Goal: Information Seeking & Learning: Learn about a topic

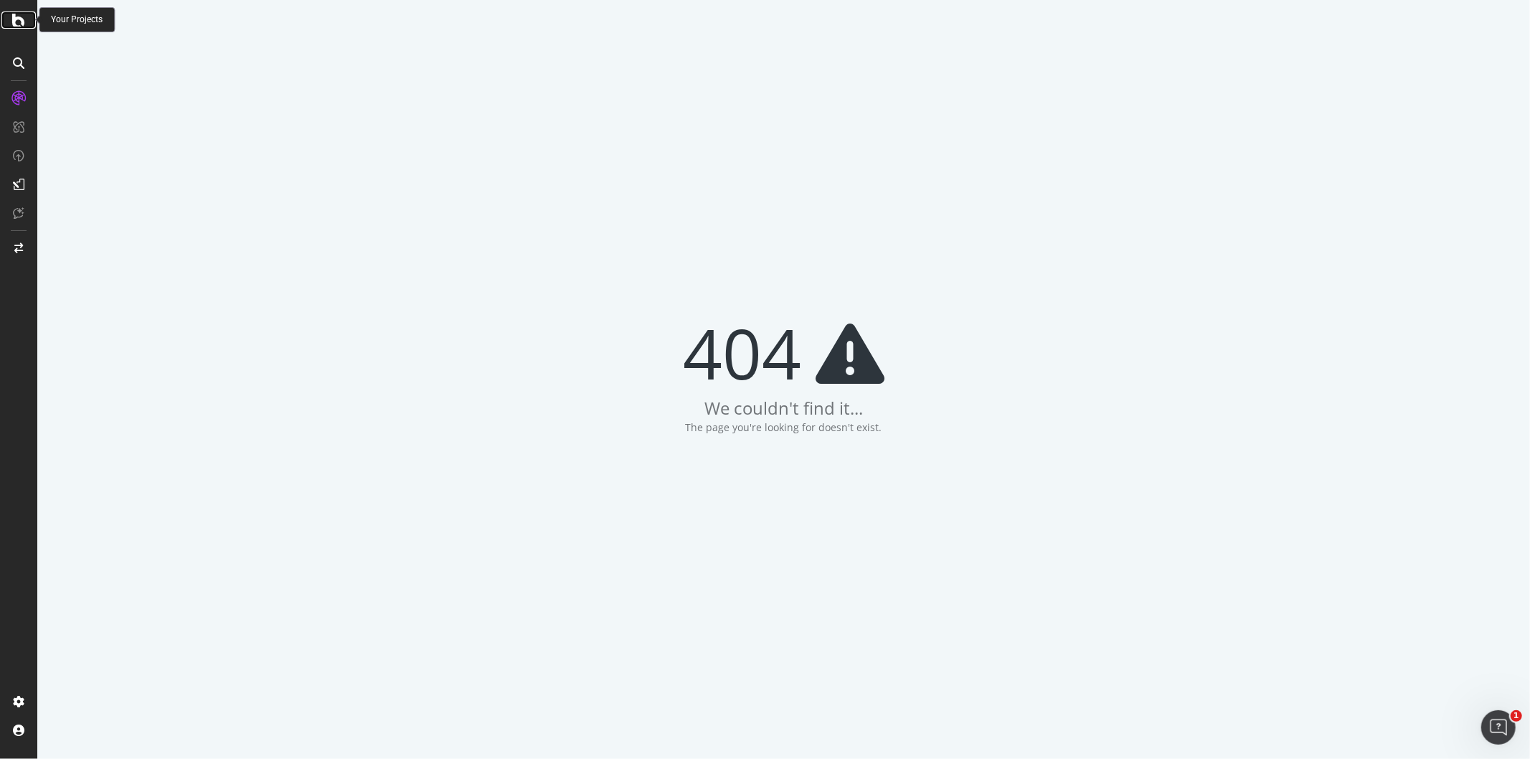
click at [32, 25] on div at bounding box center [18, 19] width 34 height 17
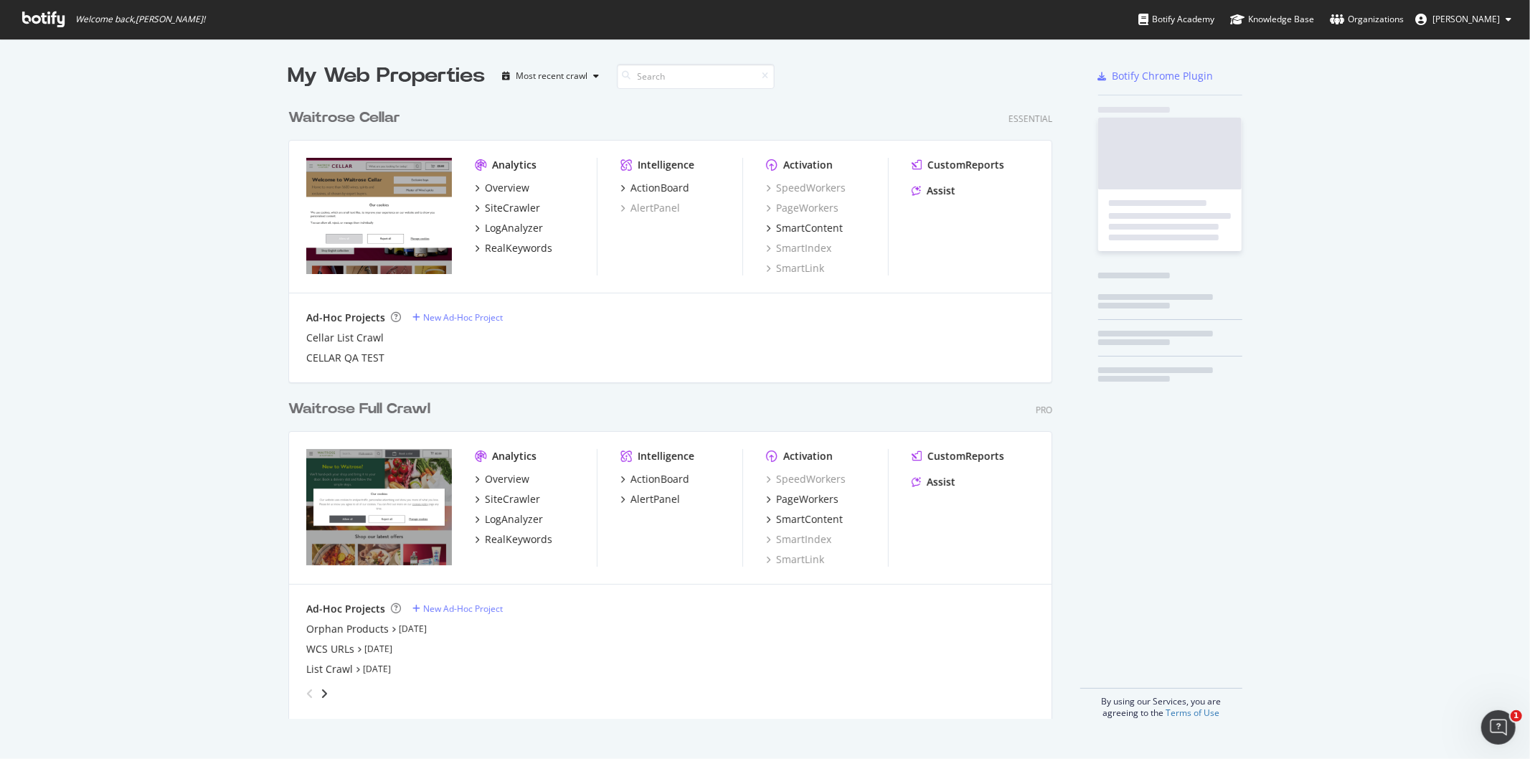
scroll to position [617, 763]
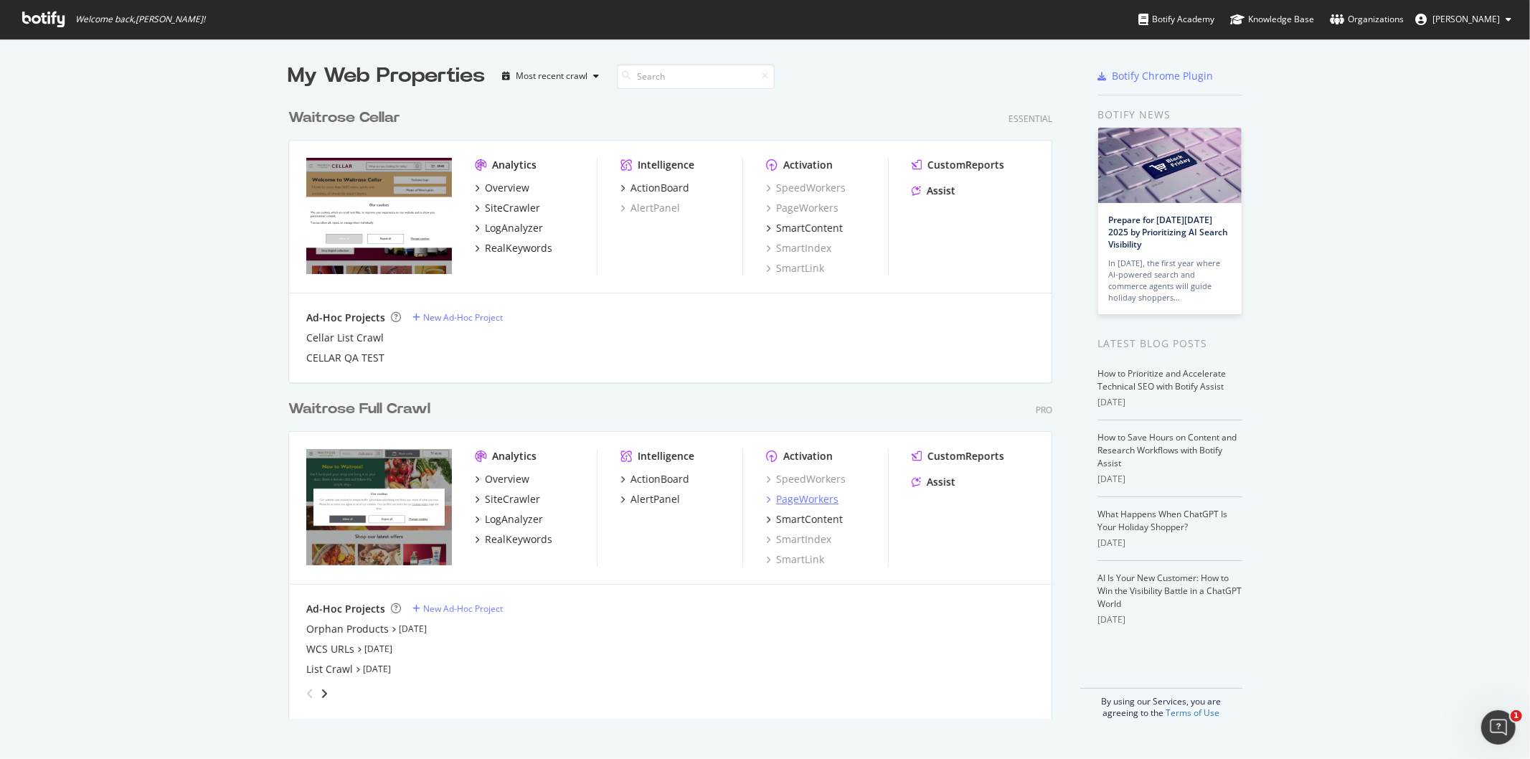
click at [794, 496] on div "PageWorkers" at bounding box center [807, 499] width 62 height 14
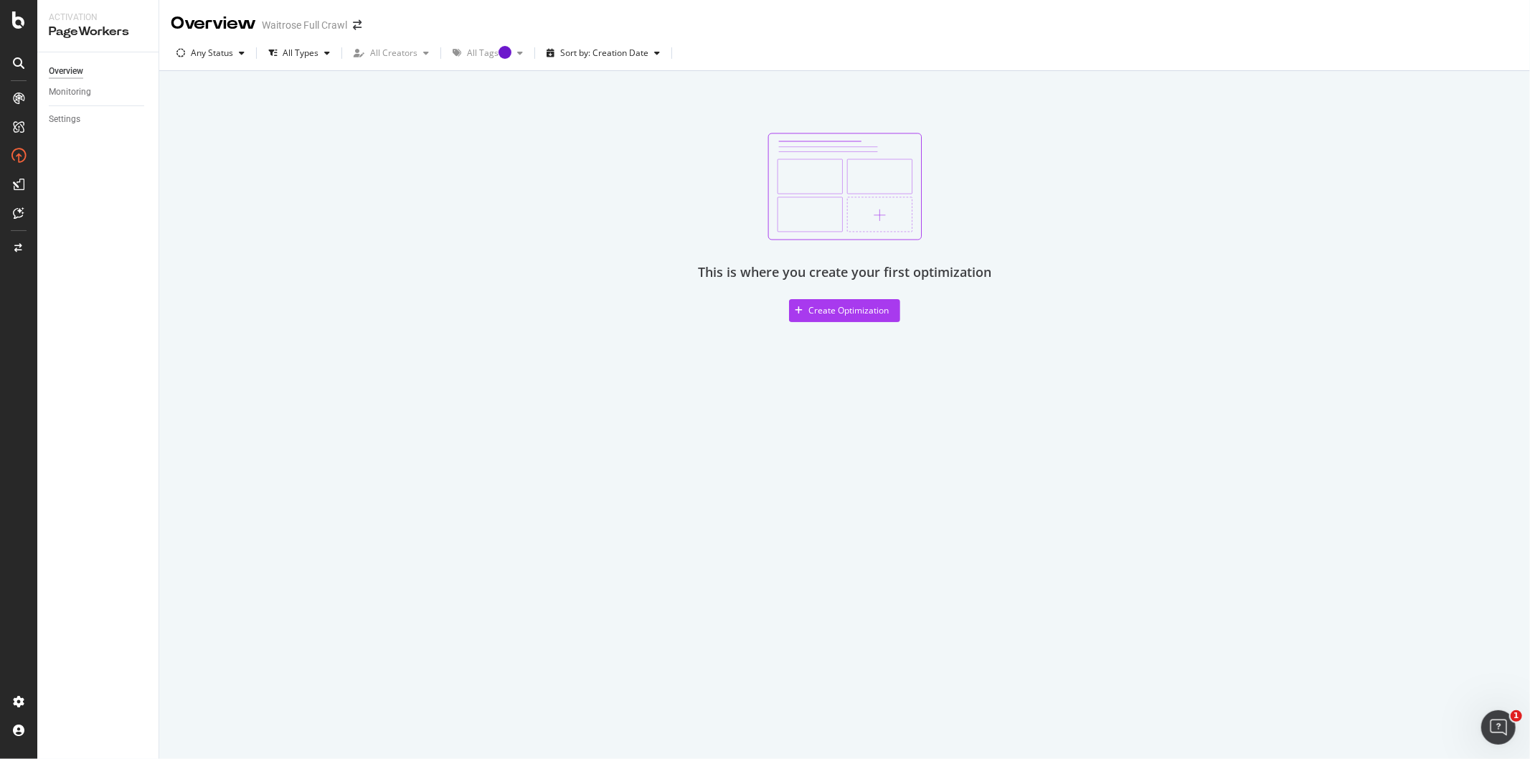
click at [806, 574] on div "Overview Waitrose Full Crawl Any Status All Types All Creators All Tags Sort by…" at bounding box center [844, 379] width 1371 height 759
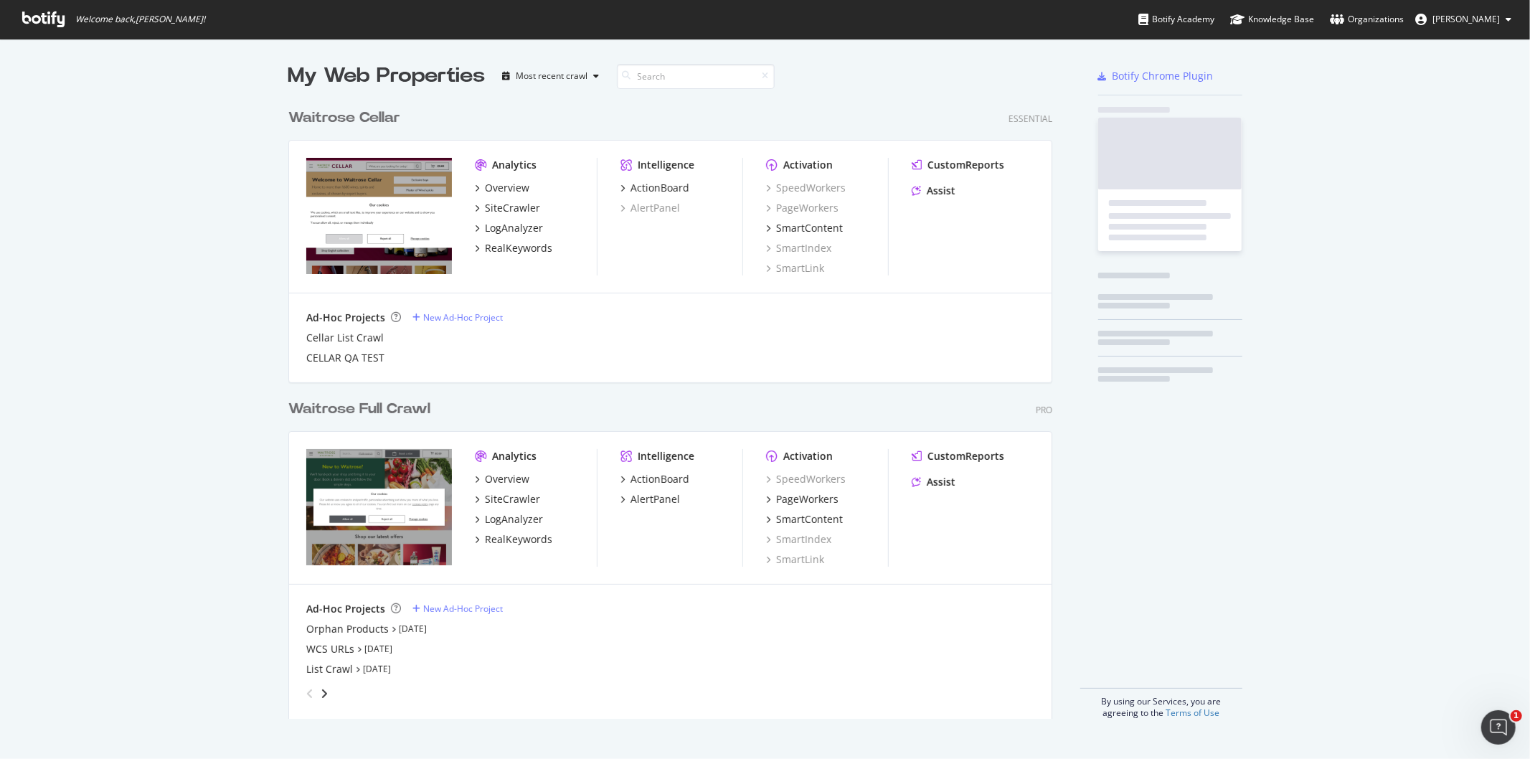
scroll to position [747, 1506]
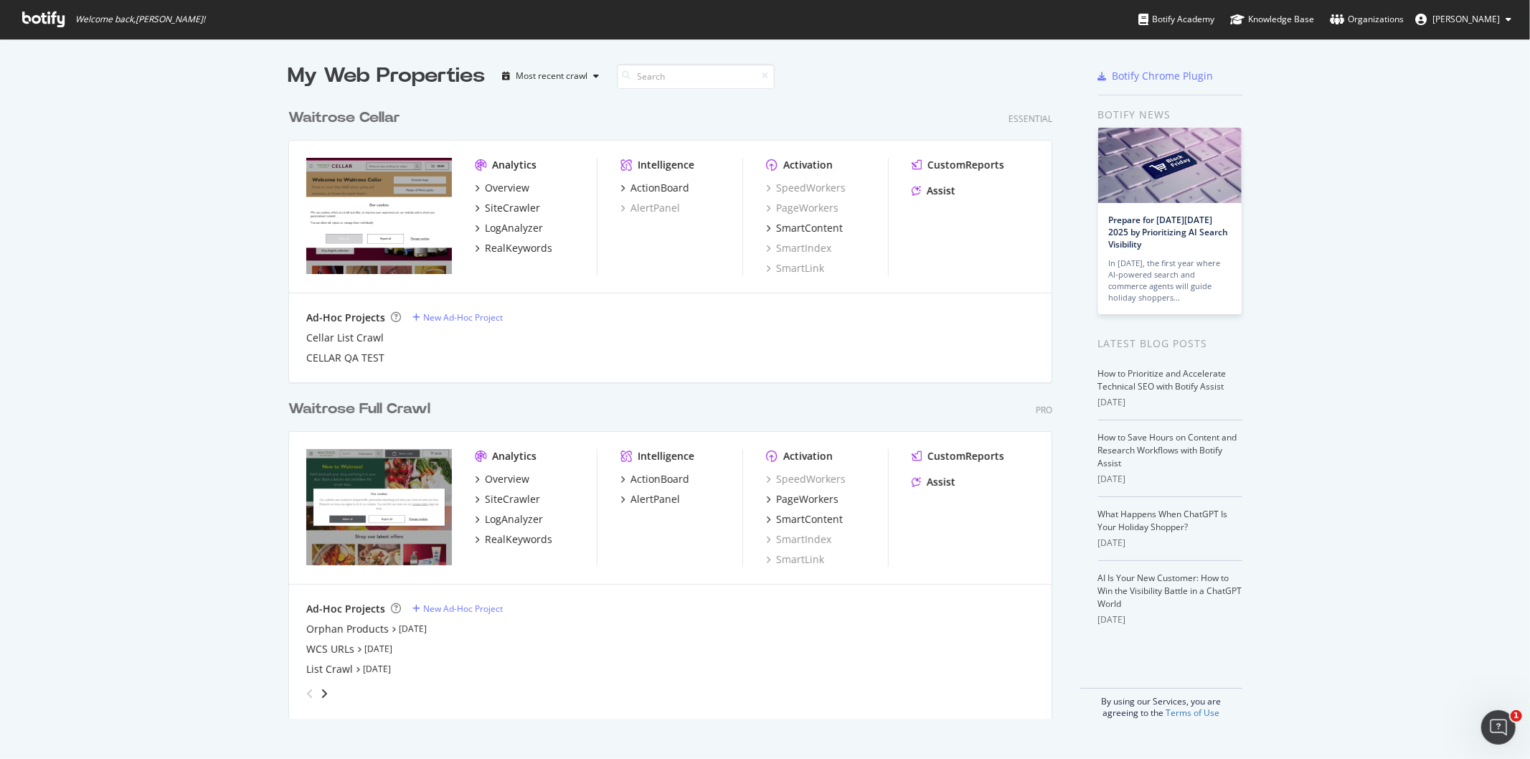
click at [1460, 15] on span "[PERSON_NAME]" at bounding box center [1465, 19] width 67 height 12
click at [1478, 110] on div "Waitrose" at bounding box center [1453, 112] width 138 height 22
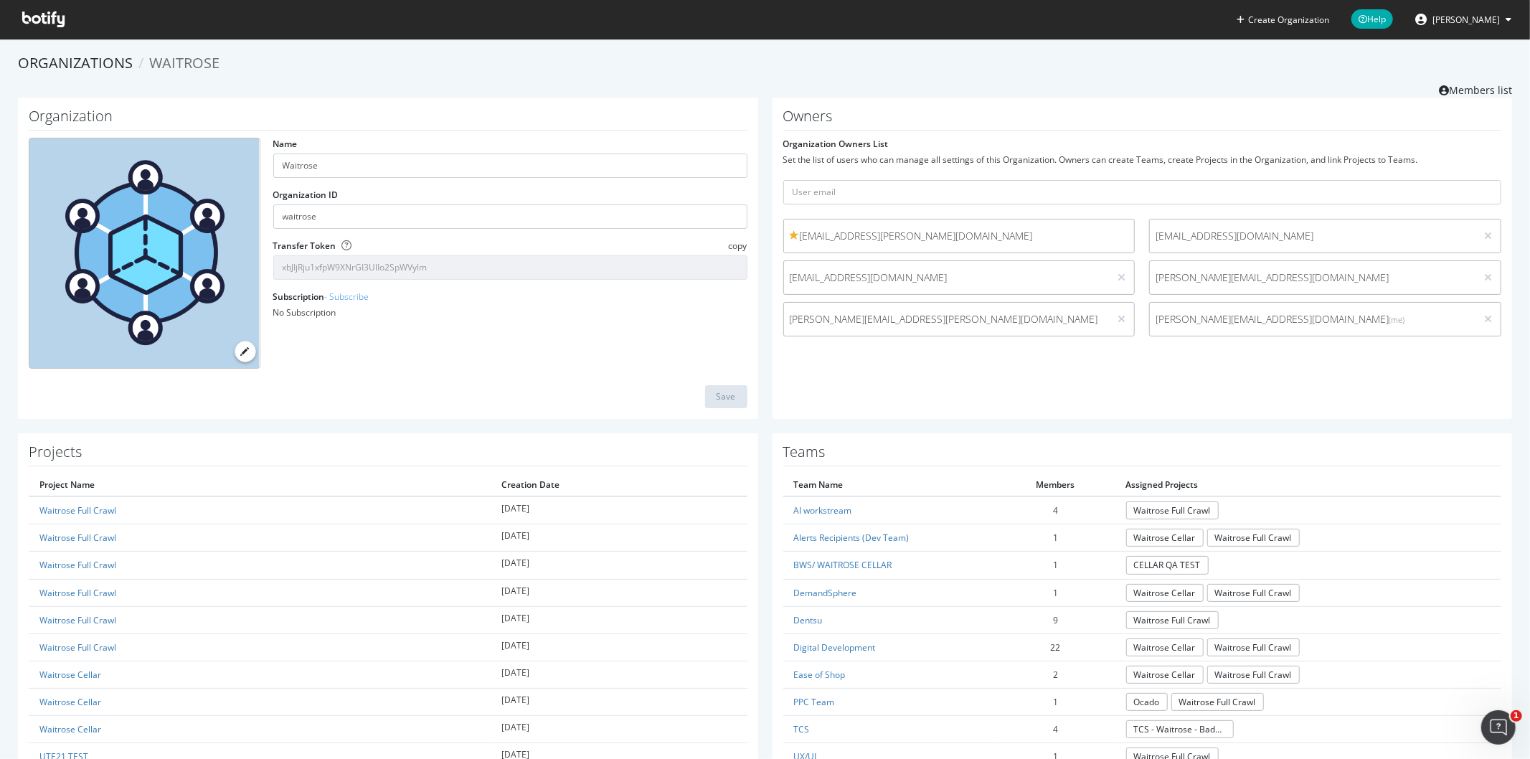
click at [52, 9] on span at bounding box center [43, 19] width 65 height 39
click at [52, 11] on icon at bounding box center [43, 19] width 42 height 16
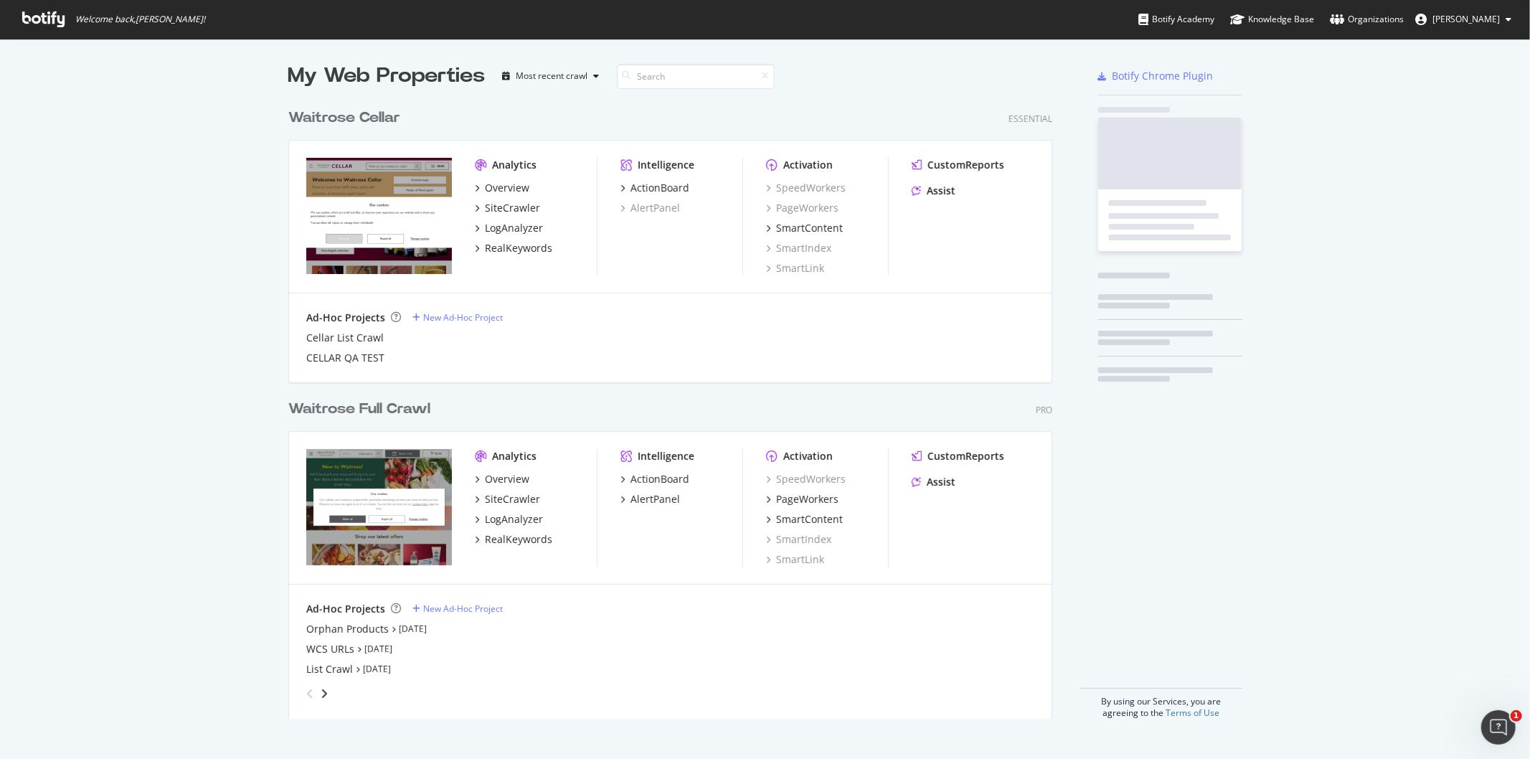
scroll to position [747, 1506]
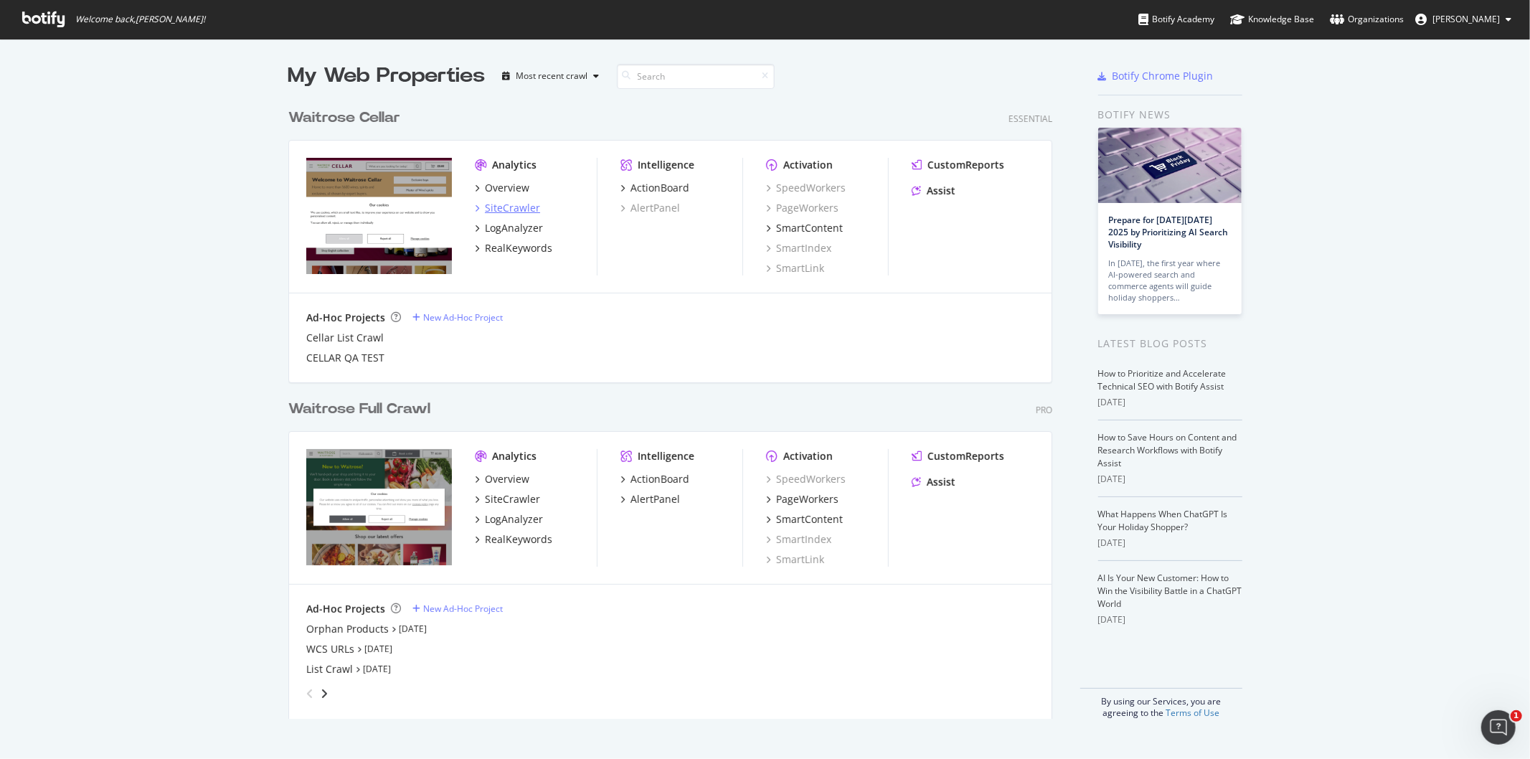
click at [512, 209] on div "SiteCrawler" at bounding box center [512, 208] width 55 height 14
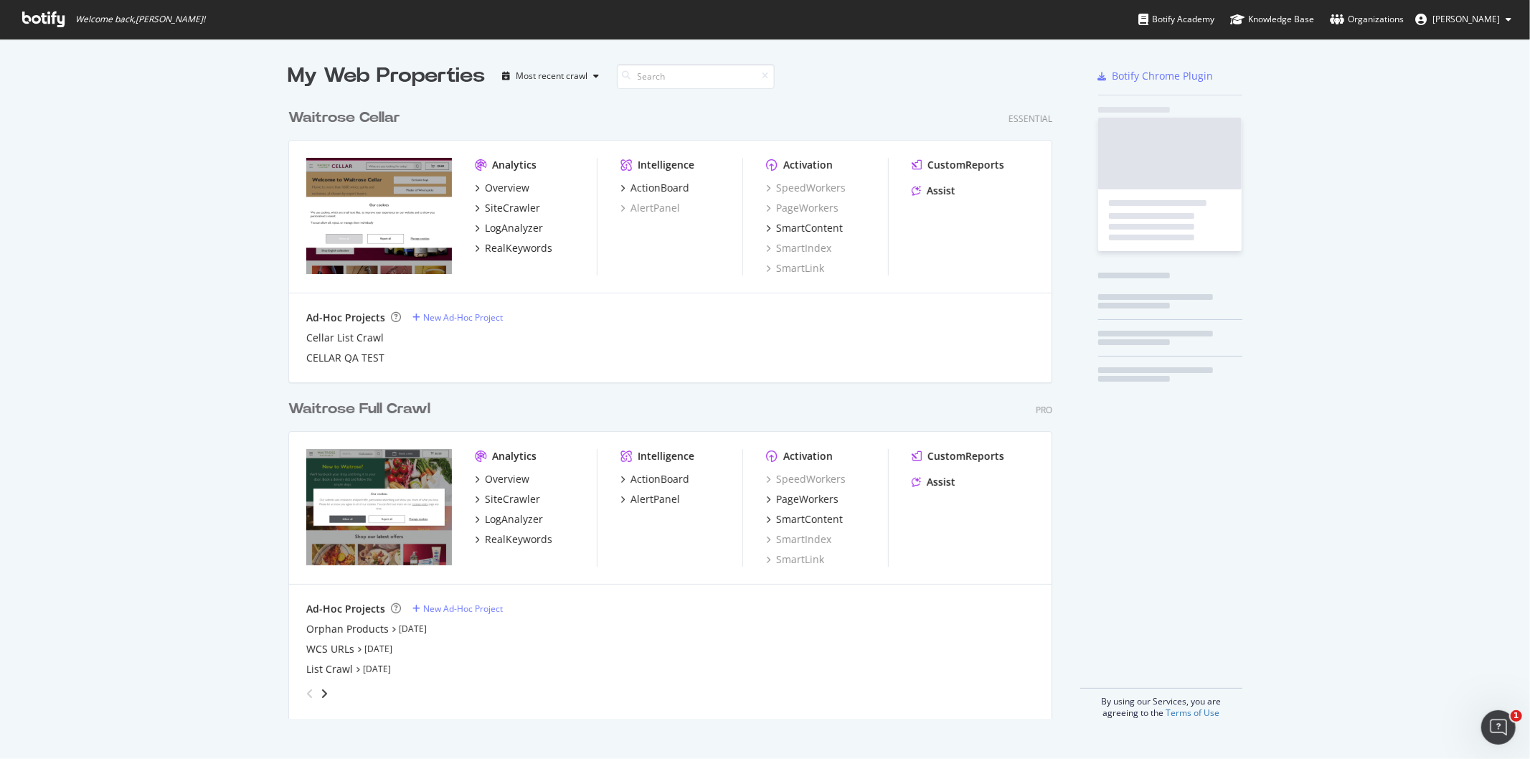
scroll to position [747, 1506]
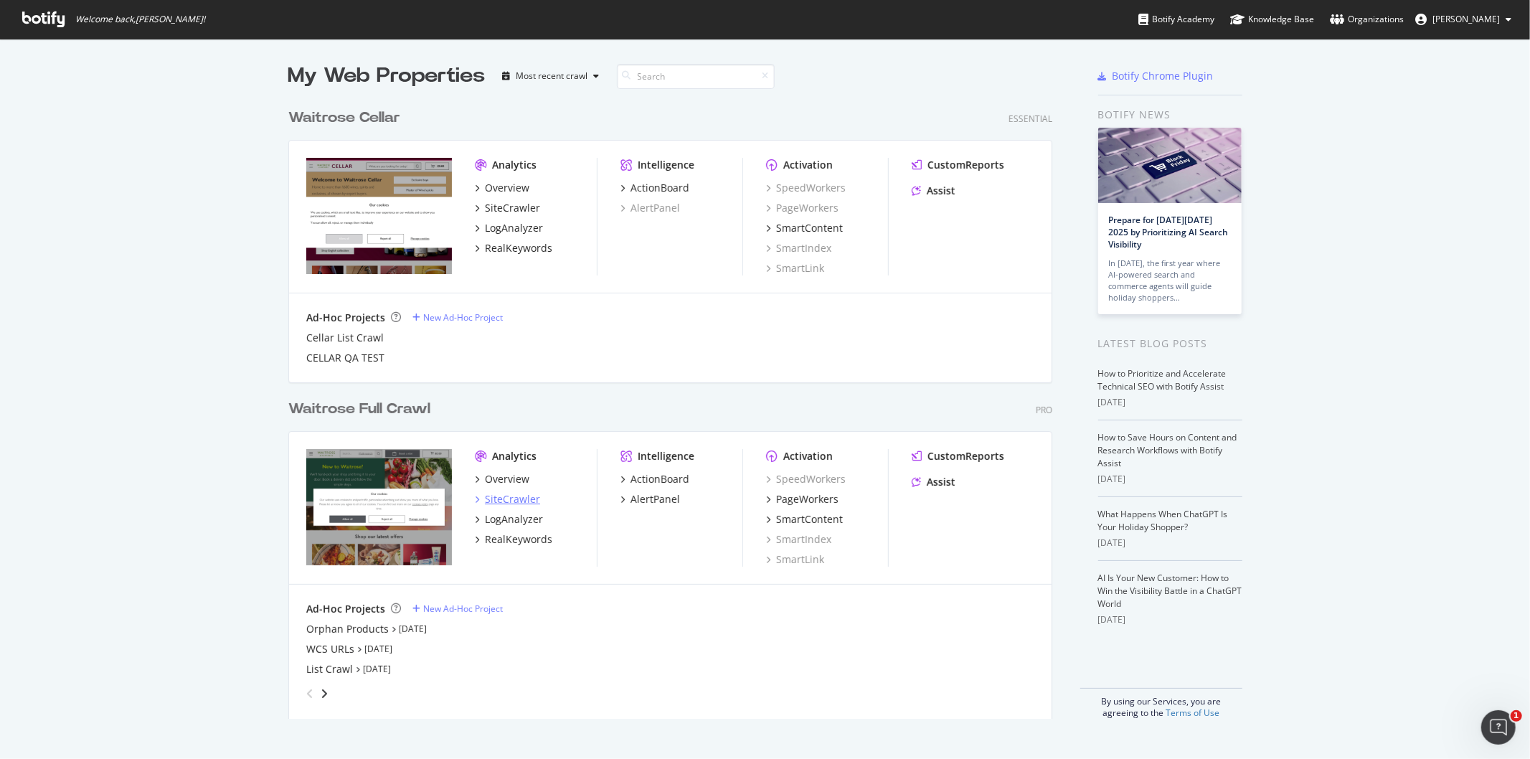
click at [501, 498] on div "SiteCrawler" at bounding box center [512, 499] width 55 height 14
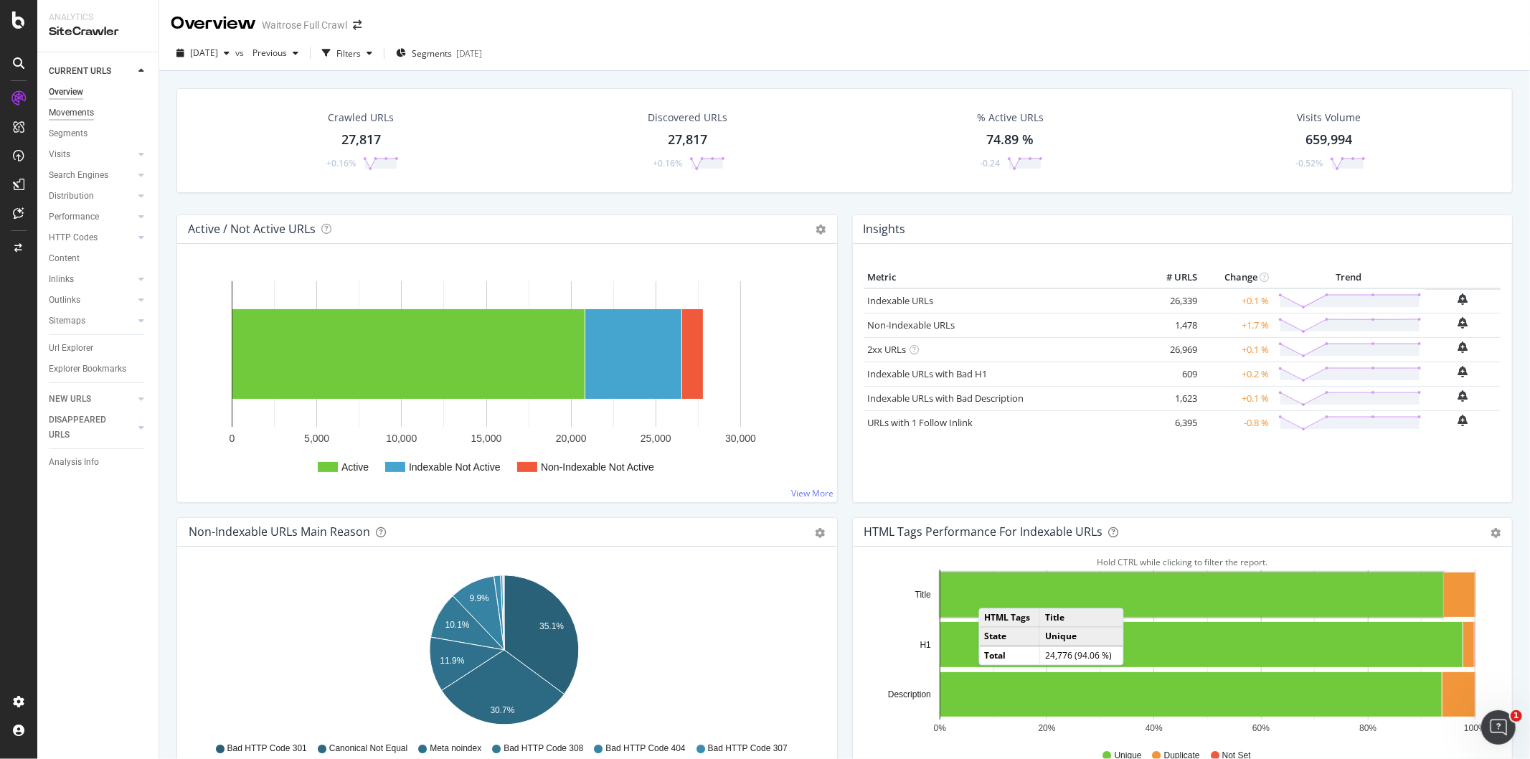
click at [75, 117] on div "Movements" at bounding box center [71, 112] width 45 height 15
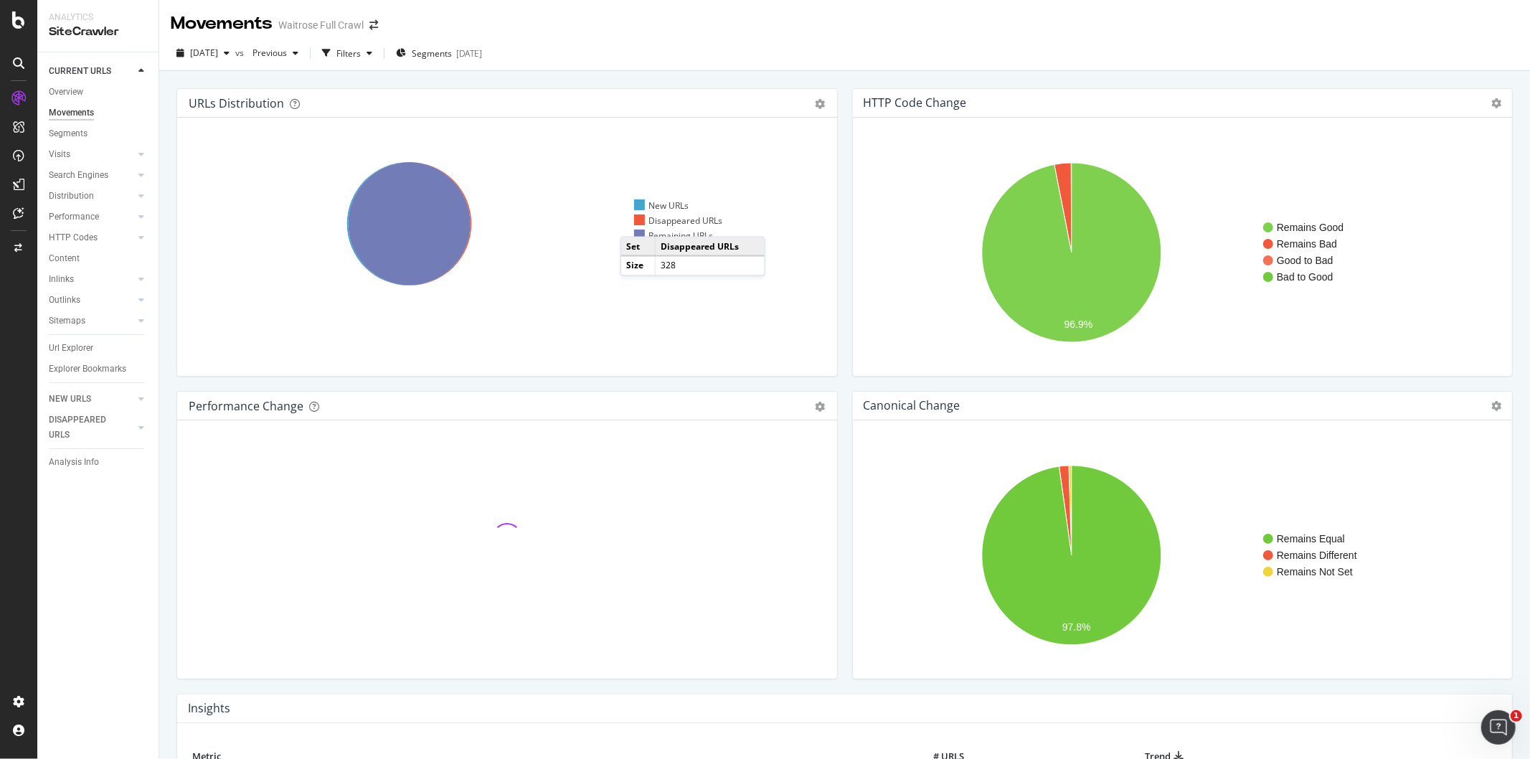
click at [635, 222] on div at bounding box center [639, 219] width 11 height 11
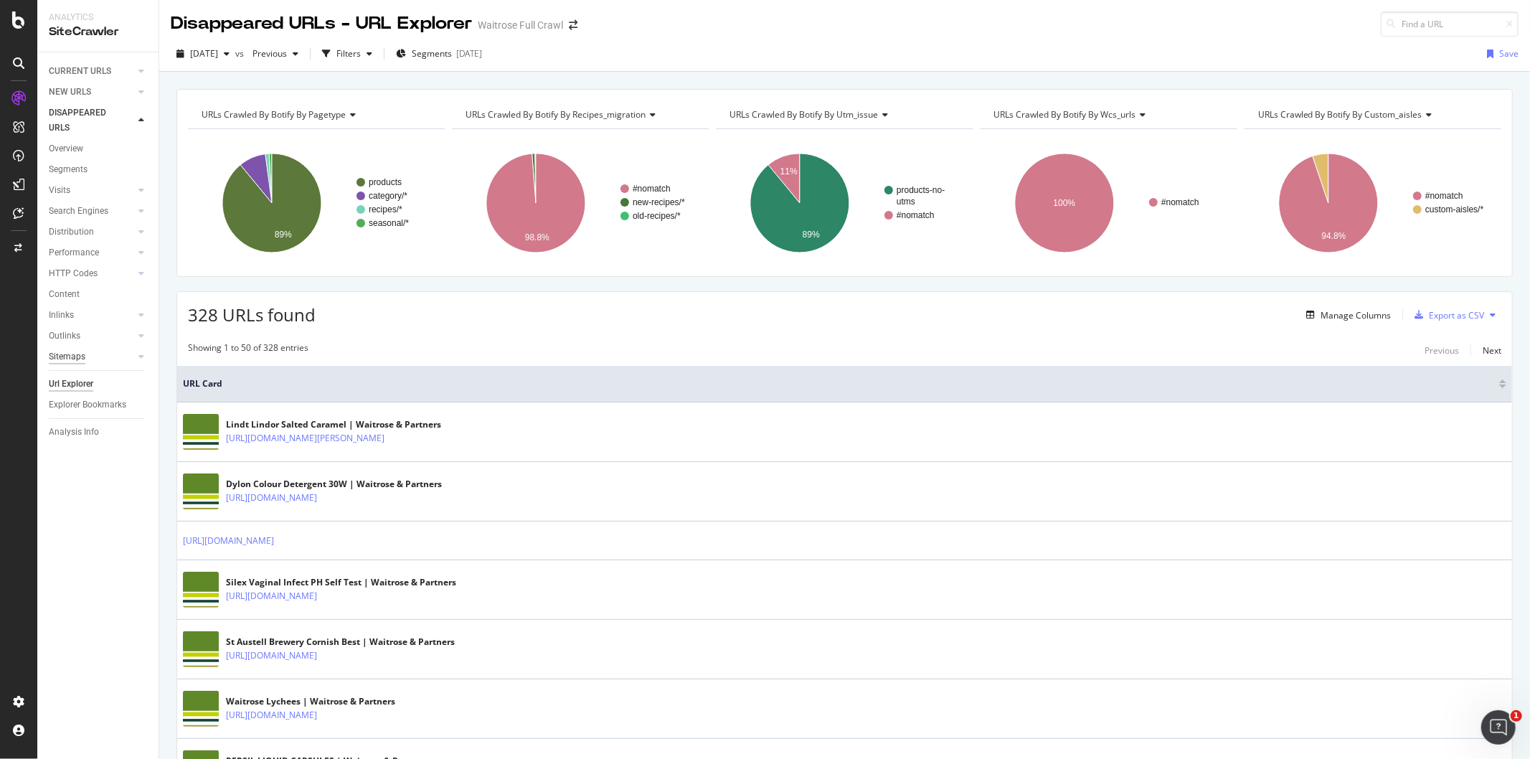
click at [75, 354] on div "Sitemaps" at bounding box center [67, 356] width 37 height 15
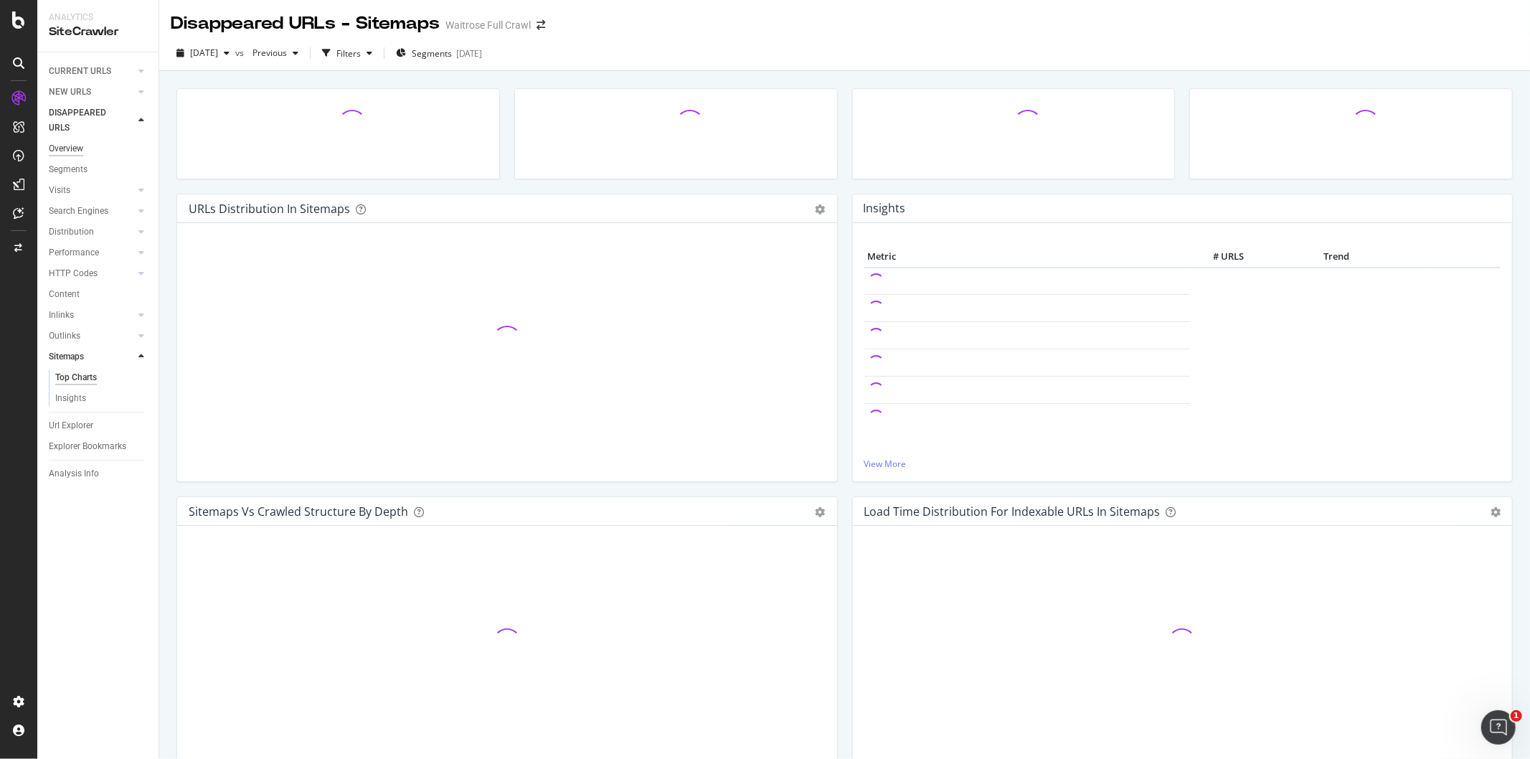
click at [75, 144] on div "Overview" at bounding box center [66, 148] width 34 height 15
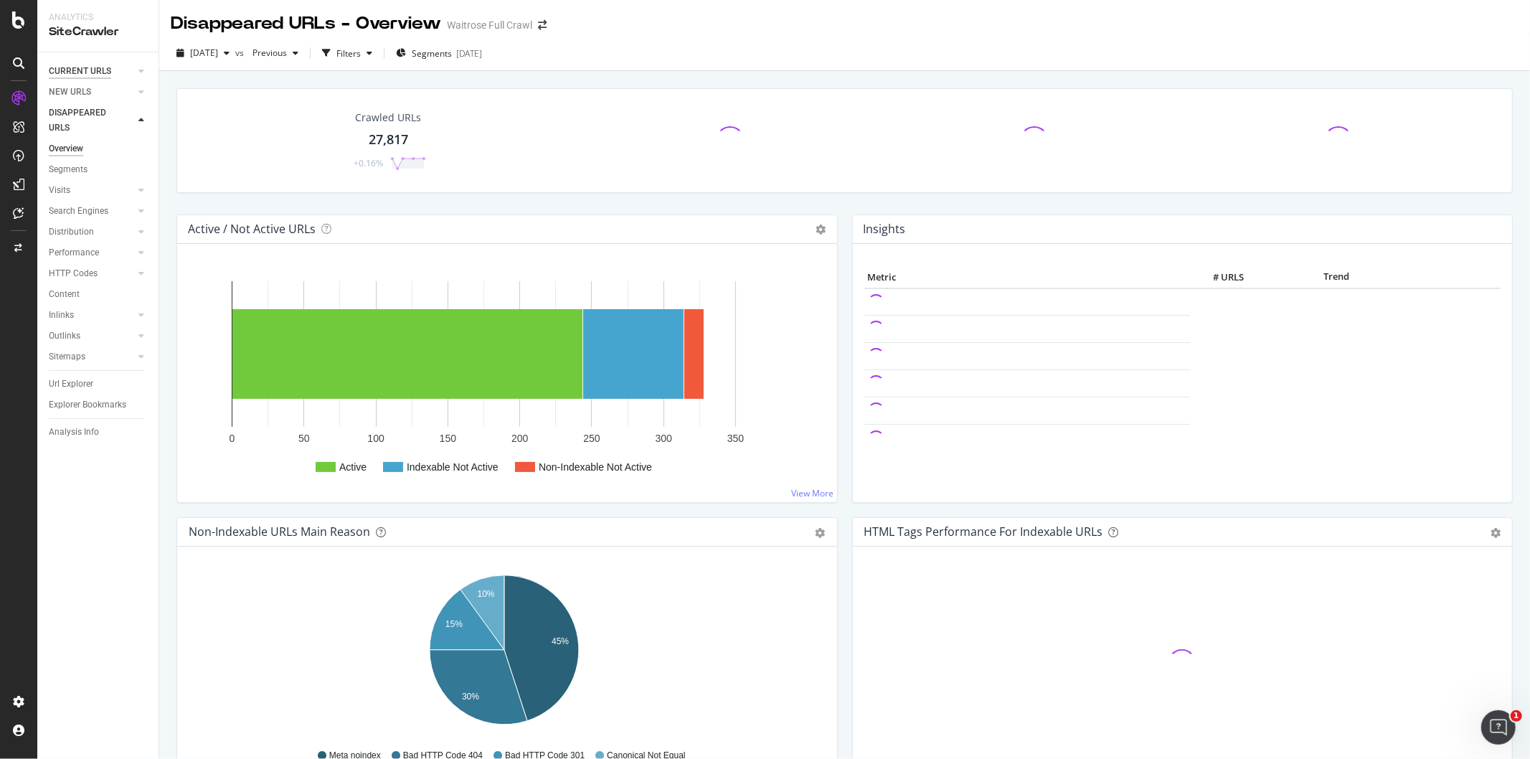
click at [77, 72] on div "CURRENT URLS" at bounding box center [80, 71] width 62 height 15
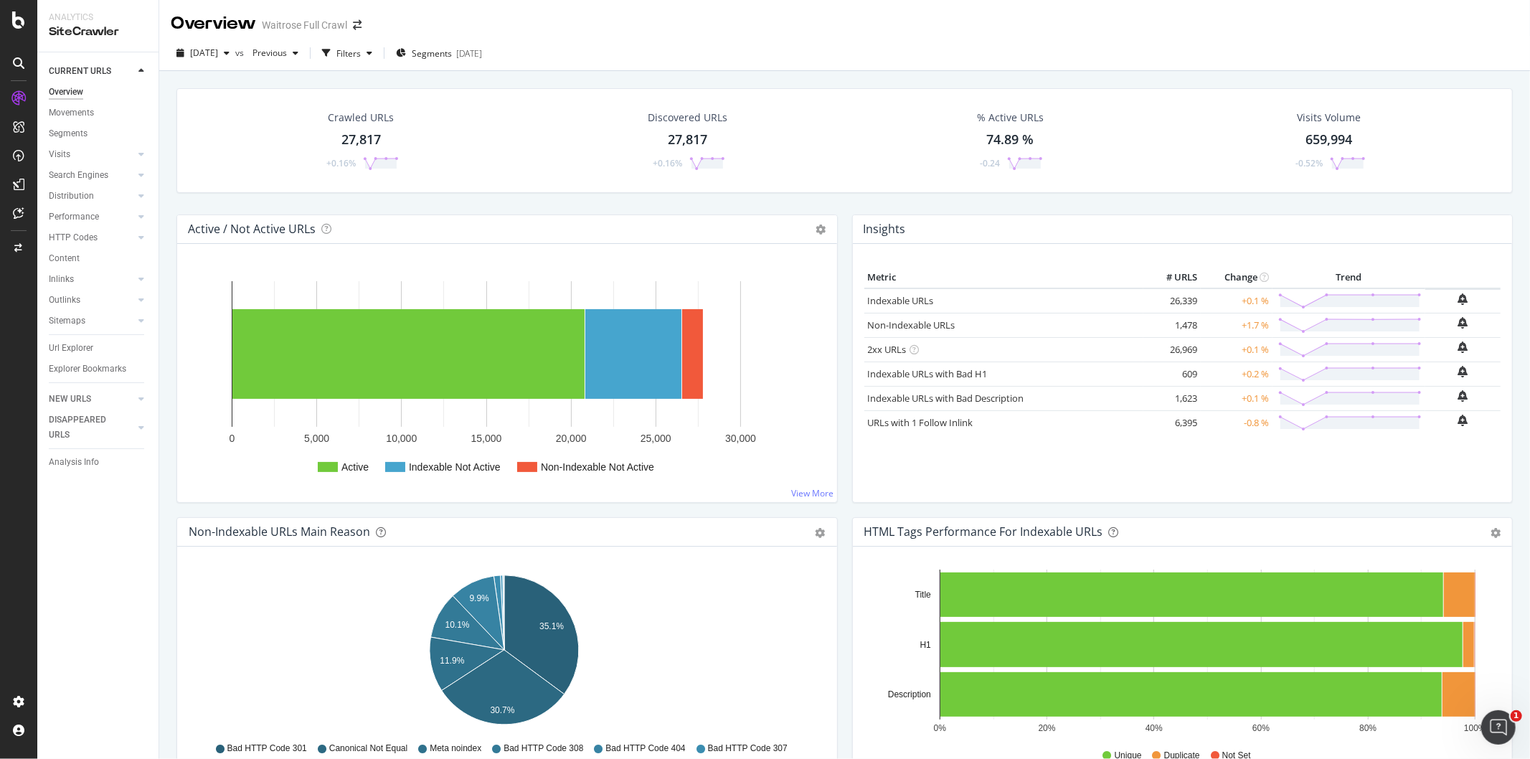
click at [1181, 324] on td "1,478" at bounding box center [1171, 325] width 57 height 24
click at [930, 323] on link "Non-Indexable URLs" at bounding box center [912, 324] width 88 height 13
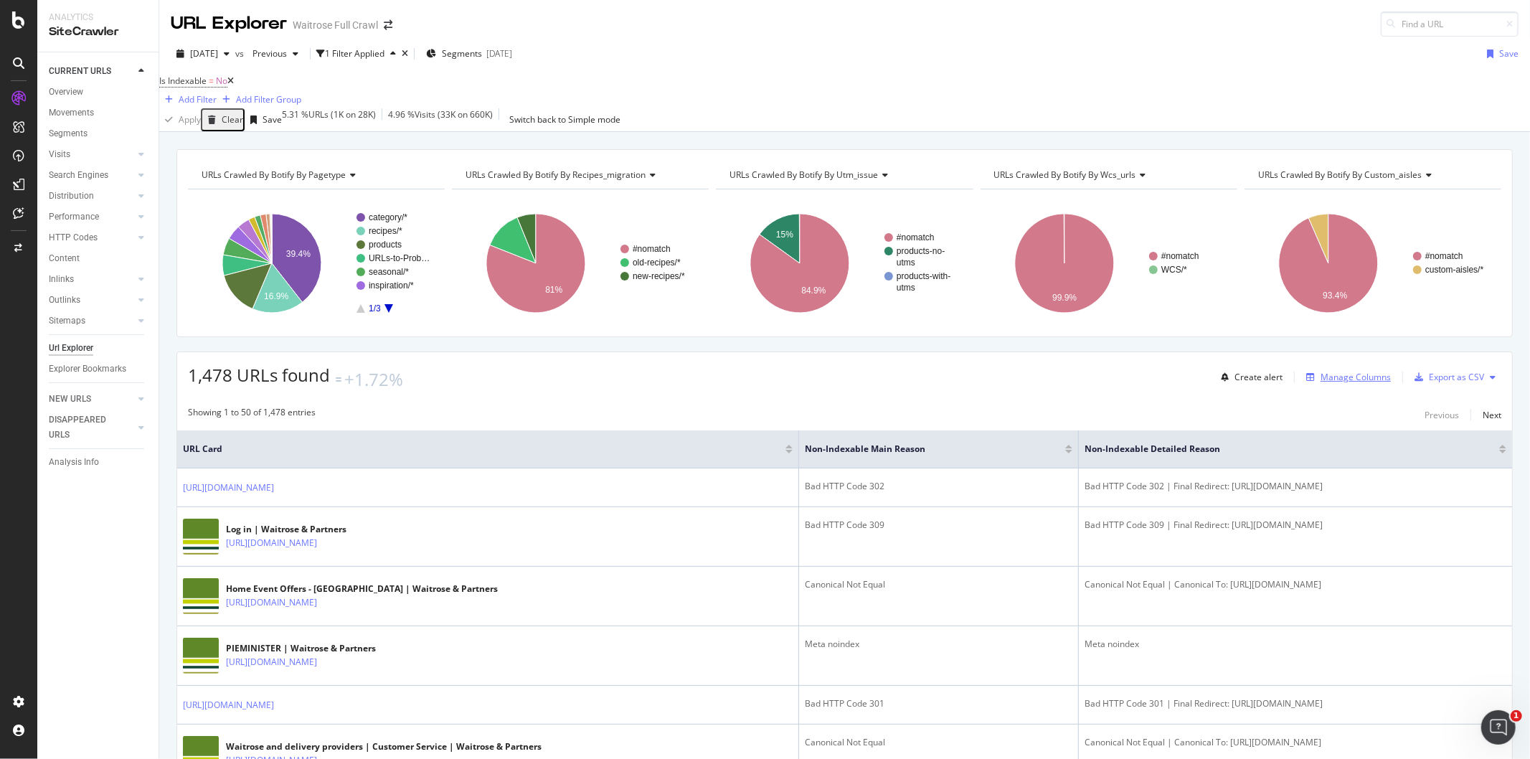
click at [1336, 383] on div "Manage Columns" at bounding box center [1356, 377] width 70 height 12
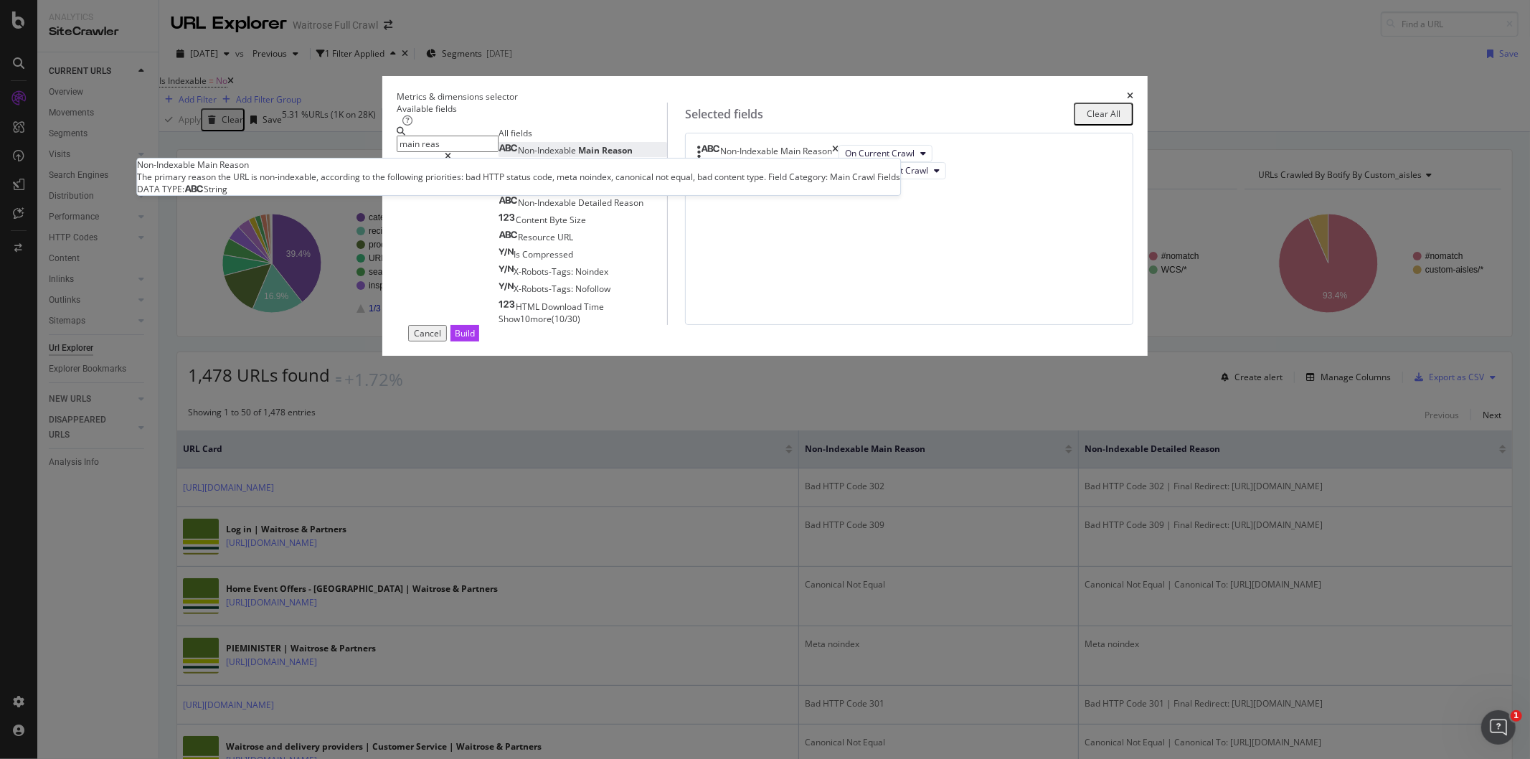
type input "main reas"
click at [582, 156] on span "Main" at bounding box center [590, 150] width 24 height 12
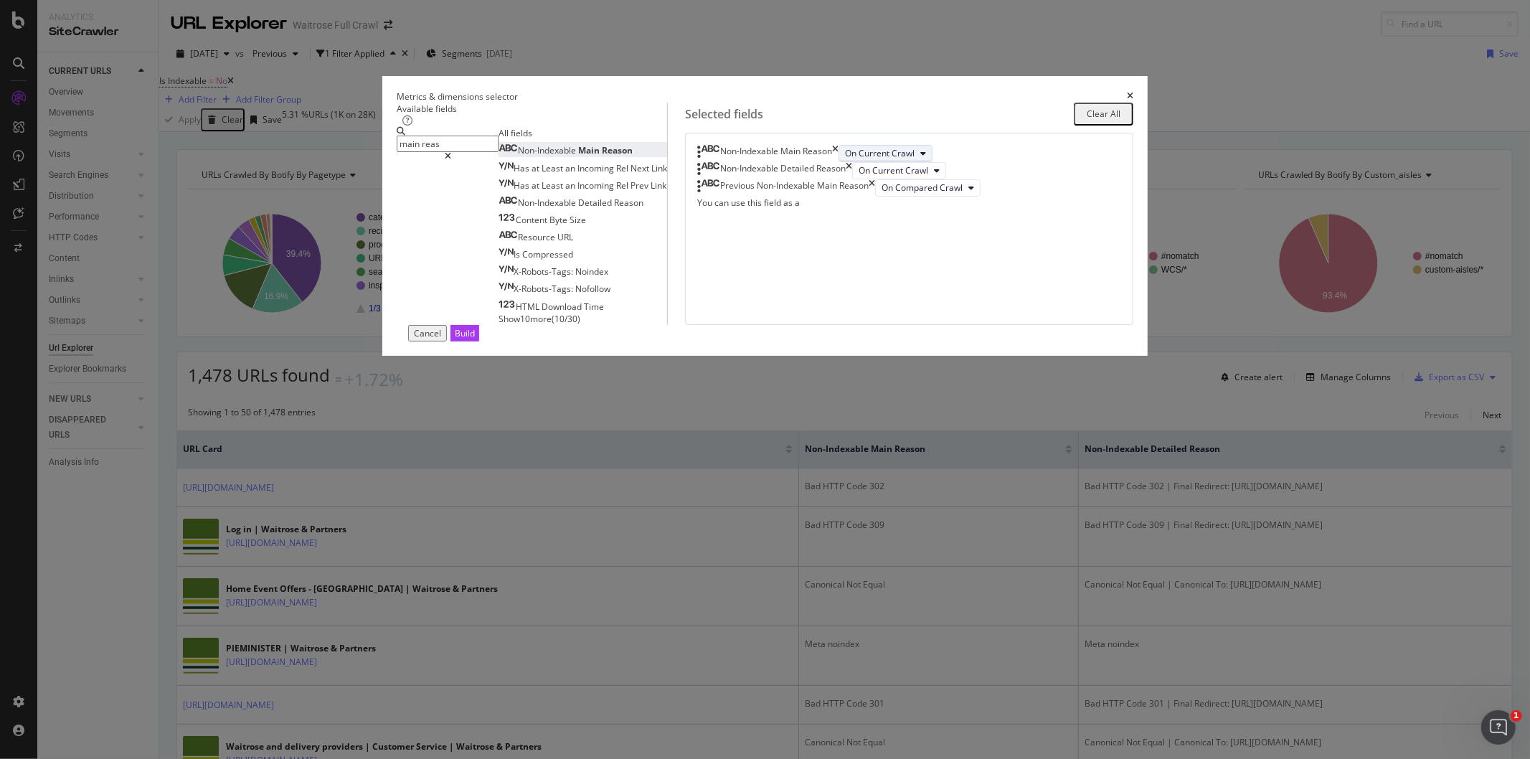
click at [920, 158] on icon "modal" at bounding box center [923, 153] width 6 height 9
click at [875, 197] on icon "times" at bounding box center [872, 187] width 6 height 17
click at [1127, 100] on icon "times" at bounding box center [1130, 96] width 6 height 9
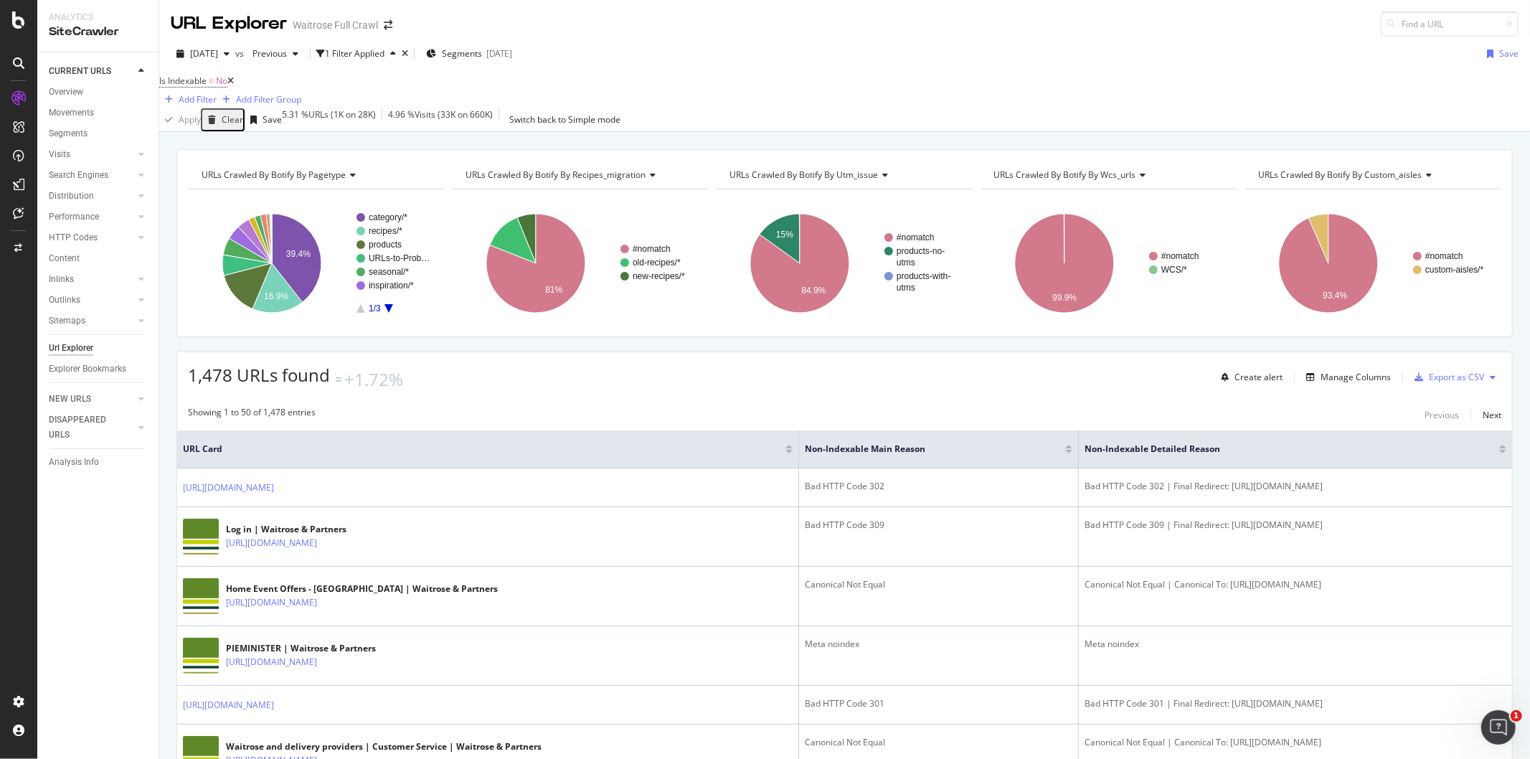
click at [1065, 453] on div at bounding box center [1068, 452] width 7 height 4
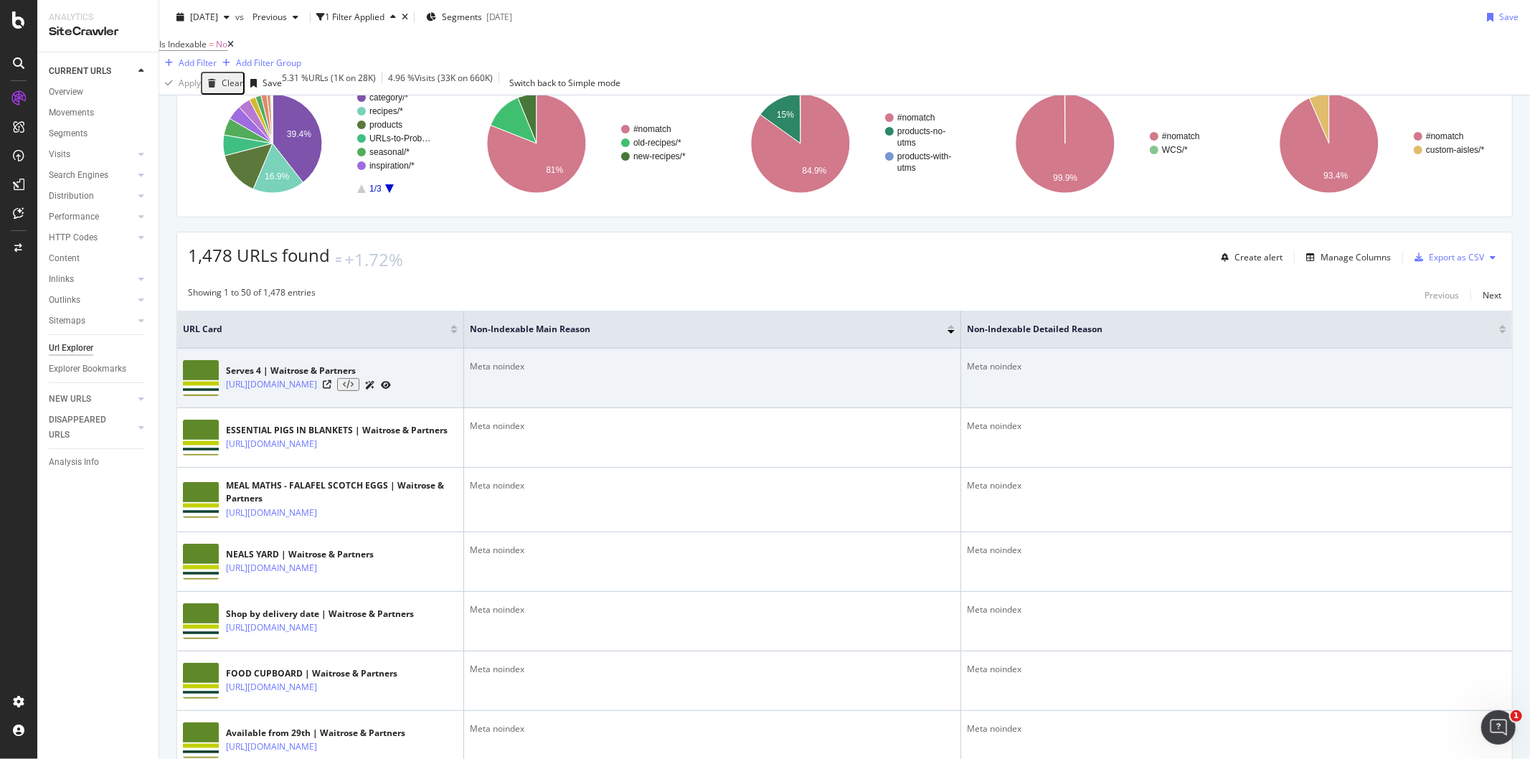
scroll to position [239, 0]
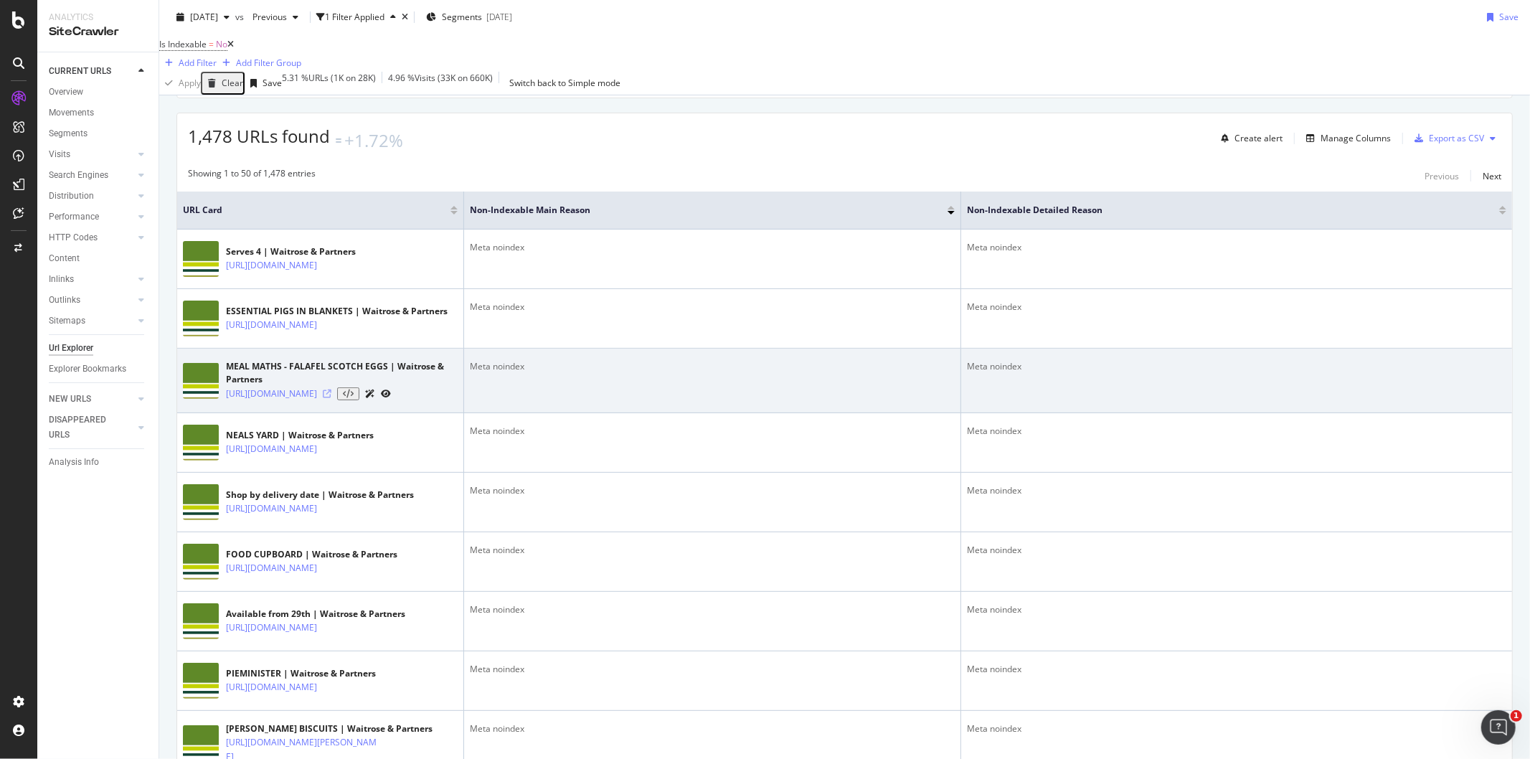
click at [331, 398] on icon at bounding box center [327, 393] width 9 height 9
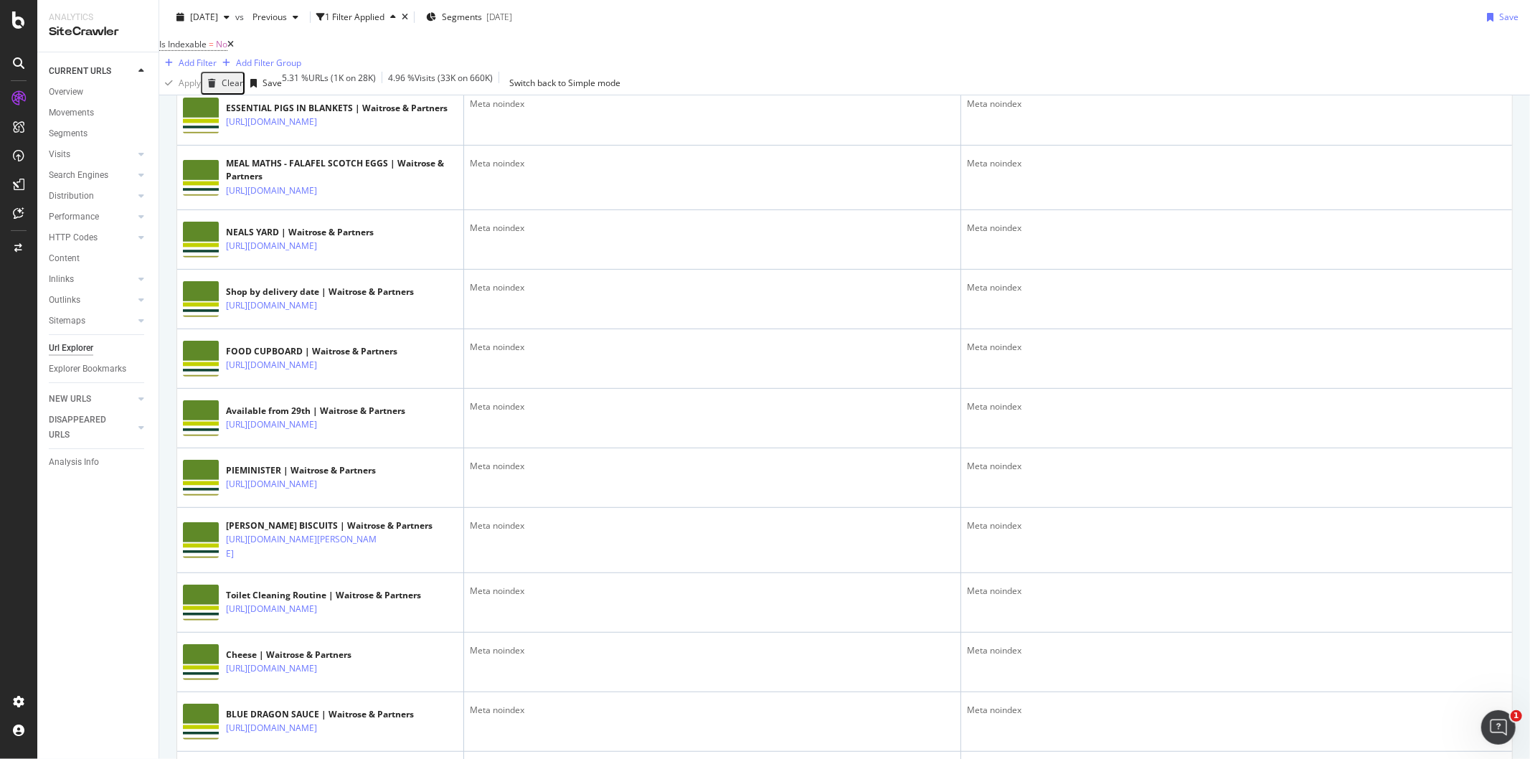
scroll to position [0, 0]
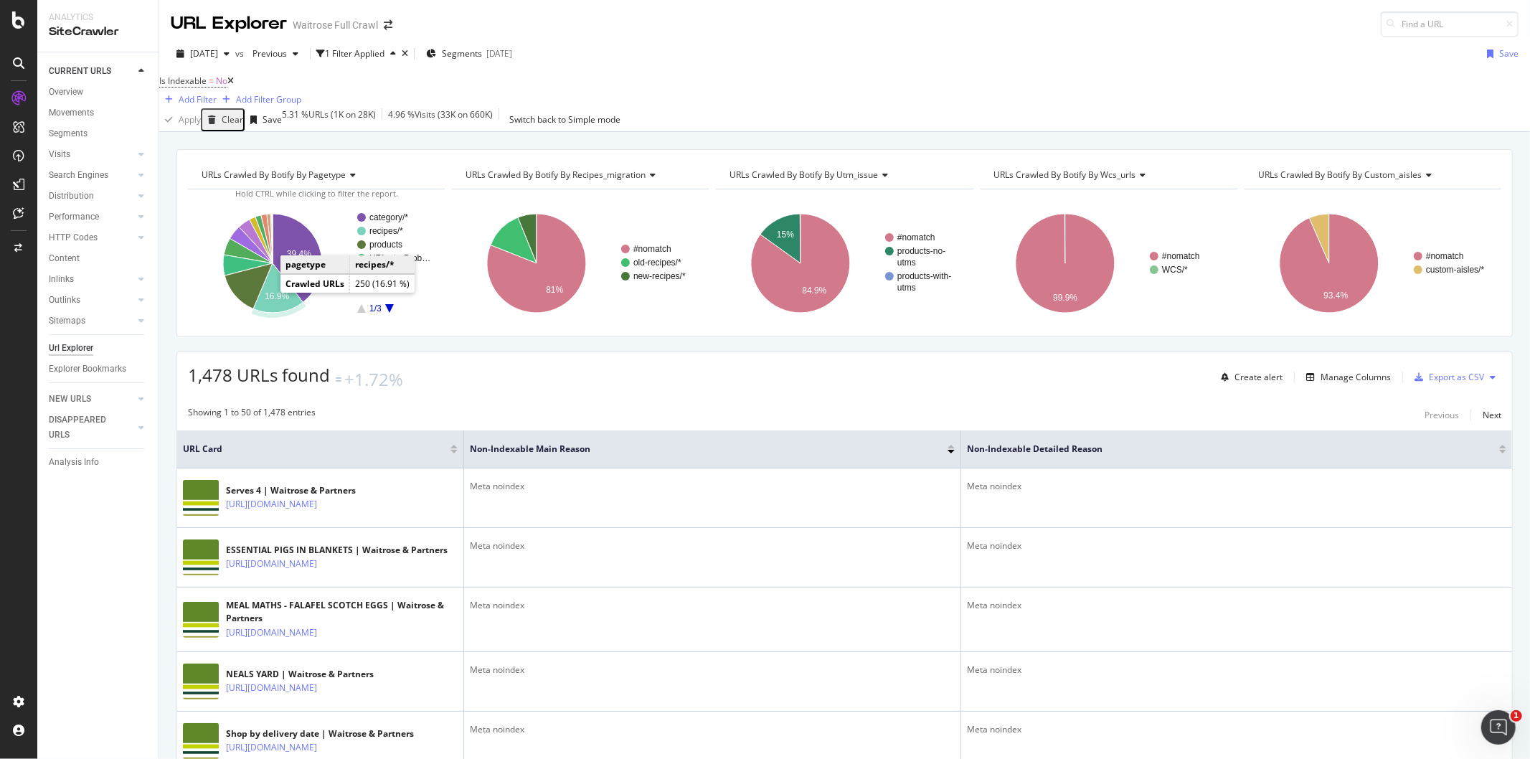
click at [276, 301] on text "16.9%" at bounding box center [277, 296] width 24 height 10
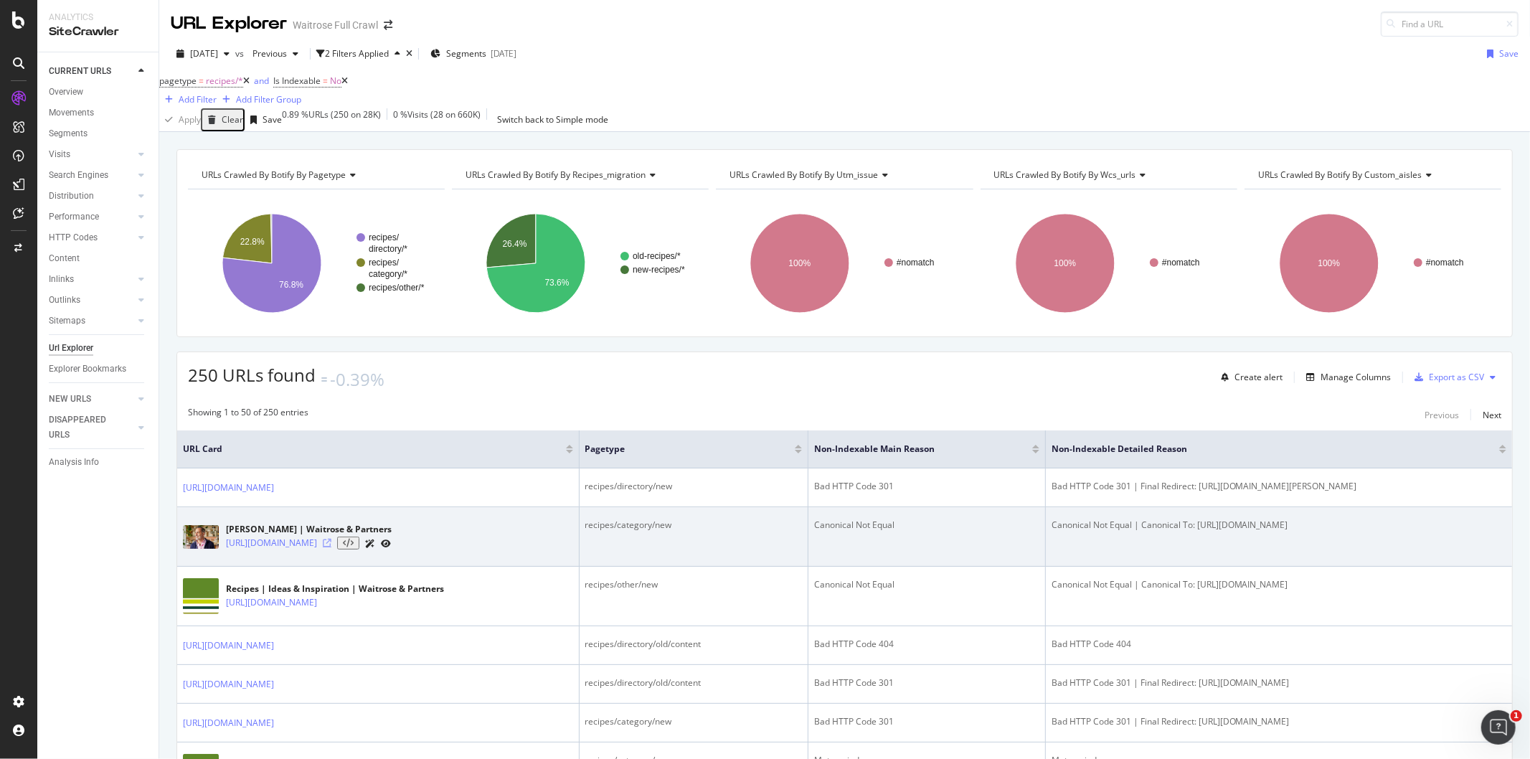
click at [331, 547] on icon at bounding box center [327, 543] width 9 height 9
drag, startPoint x: 1189, startPoint y: 529, endPoint x: 1480, endPoint y: 534, distance: 291.3
click at [1480, 532] on div "Canonical Not Equal | Canonical To: [URL][DOMAIN_NAME]" at bounding box center [1279, 525] width 455 height 13
copy div "[URL][DOMAIN_NAME]"
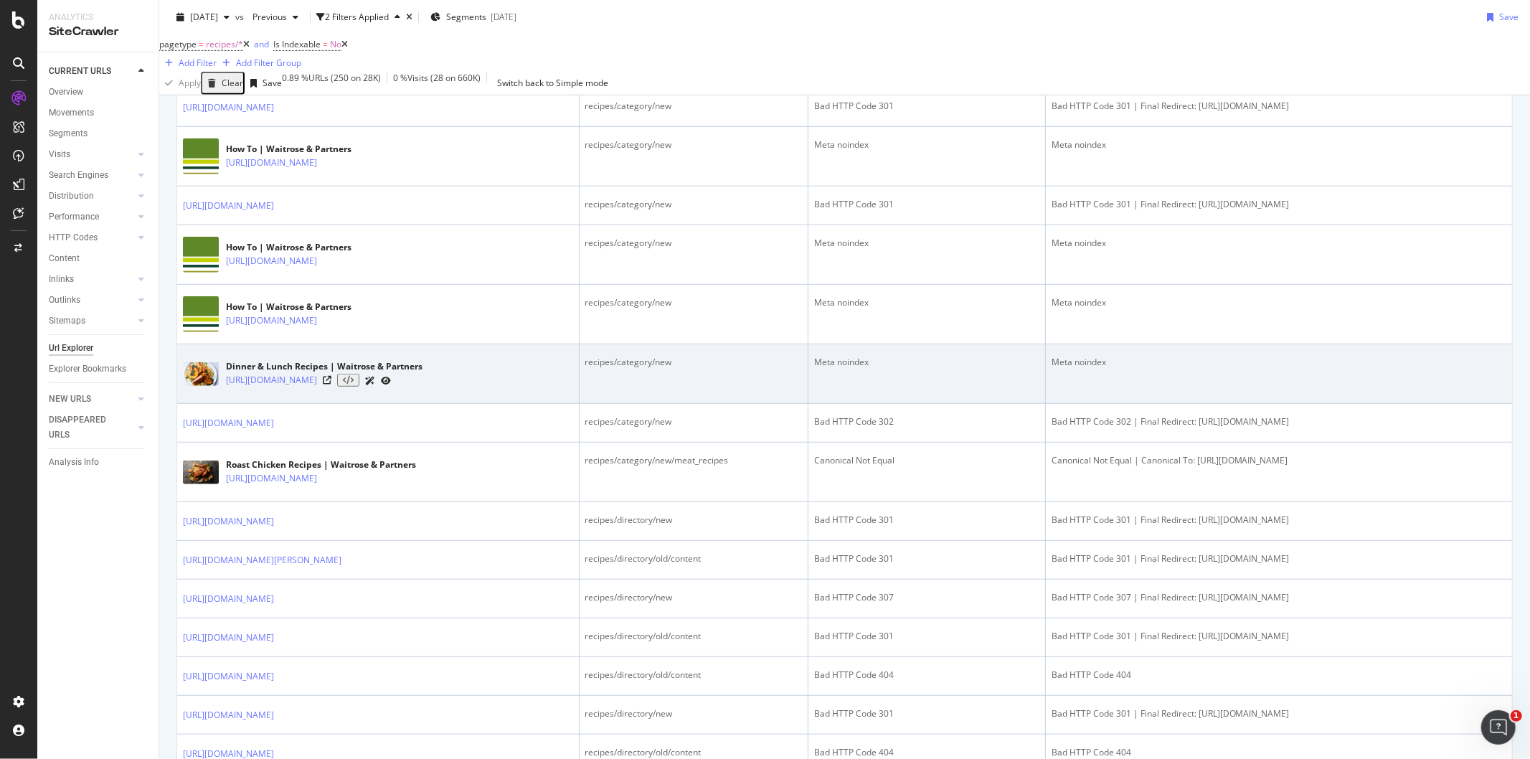
scroll to position [797, 0]
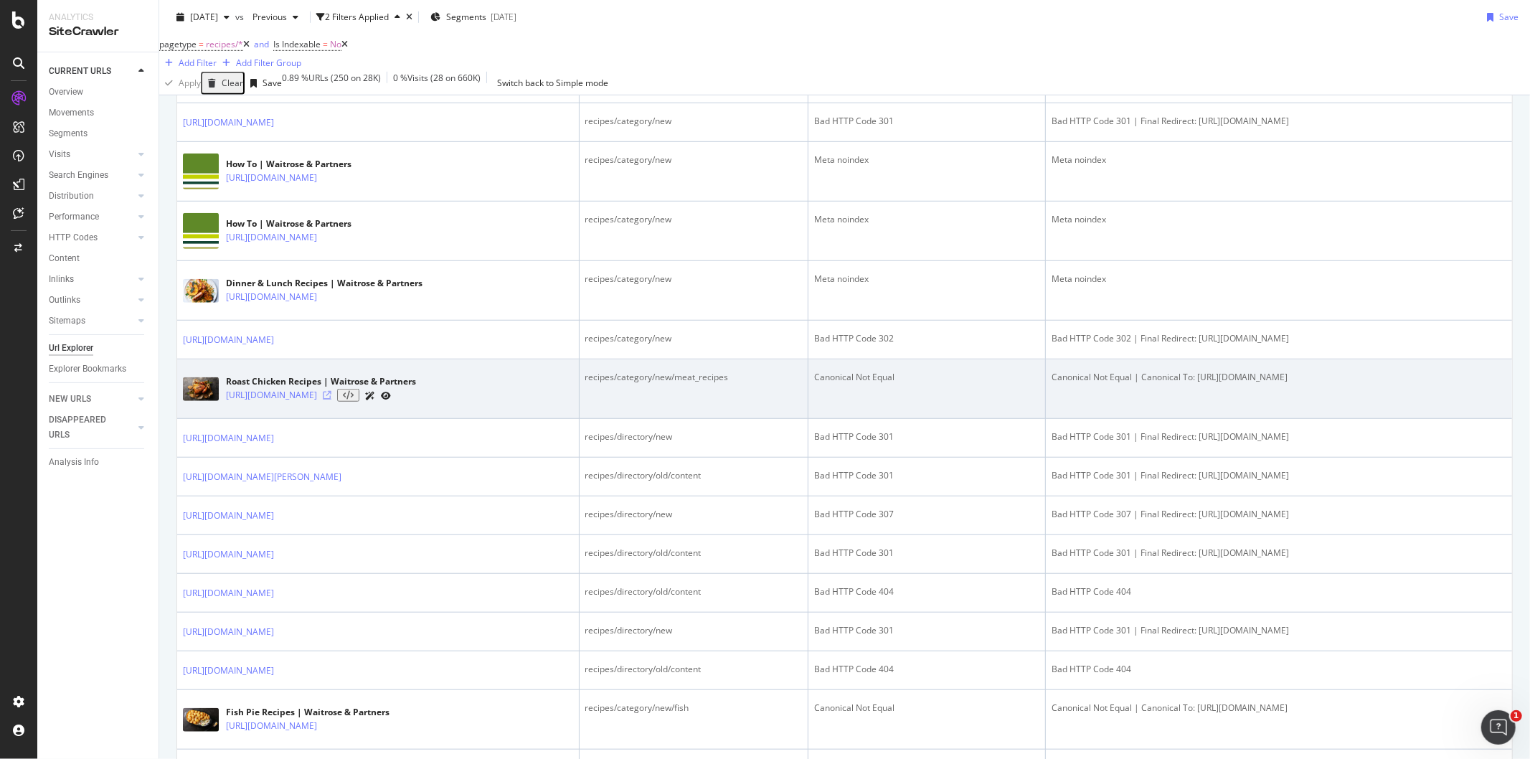
click at [331, 400] on icon at bounding box center [327, 395] width 9 height 9
drag, startPoint x: 1196, startPoint y: 453, endPoint x: 1211, endPoint y: 476, distance: 27.5
click at [1211, 419] on td "Canonical Not Equal | Canonical To: [URL][DOMAIN_NAME]" at bounding box center [1279, 389] width 466 height 60
copy div "ttps://[DOMAIN_NAME][URL]"
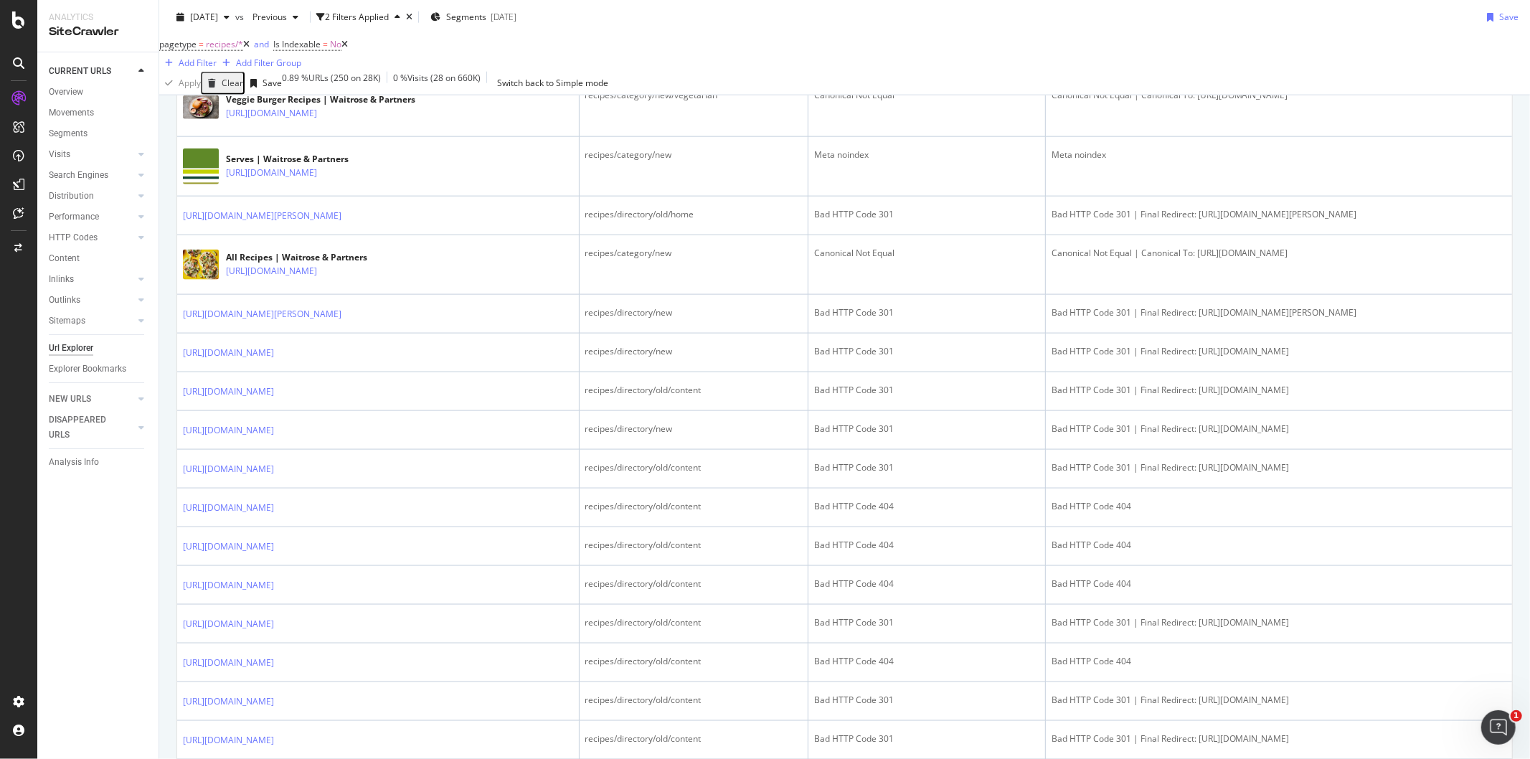
scroll to position [1514, 0]
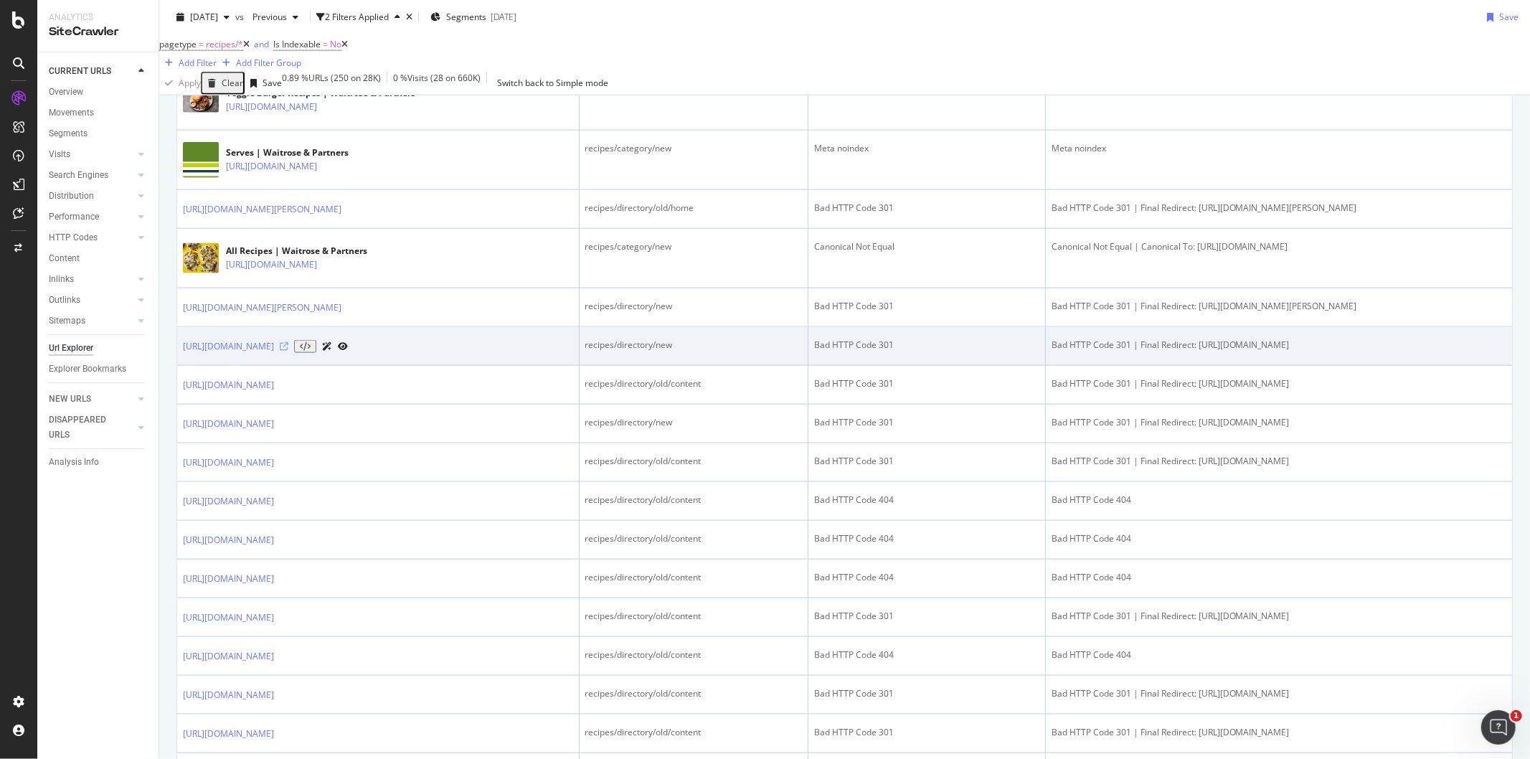
click at [288, 351] on icon at bounding box center [284, 346] width 9 height 9
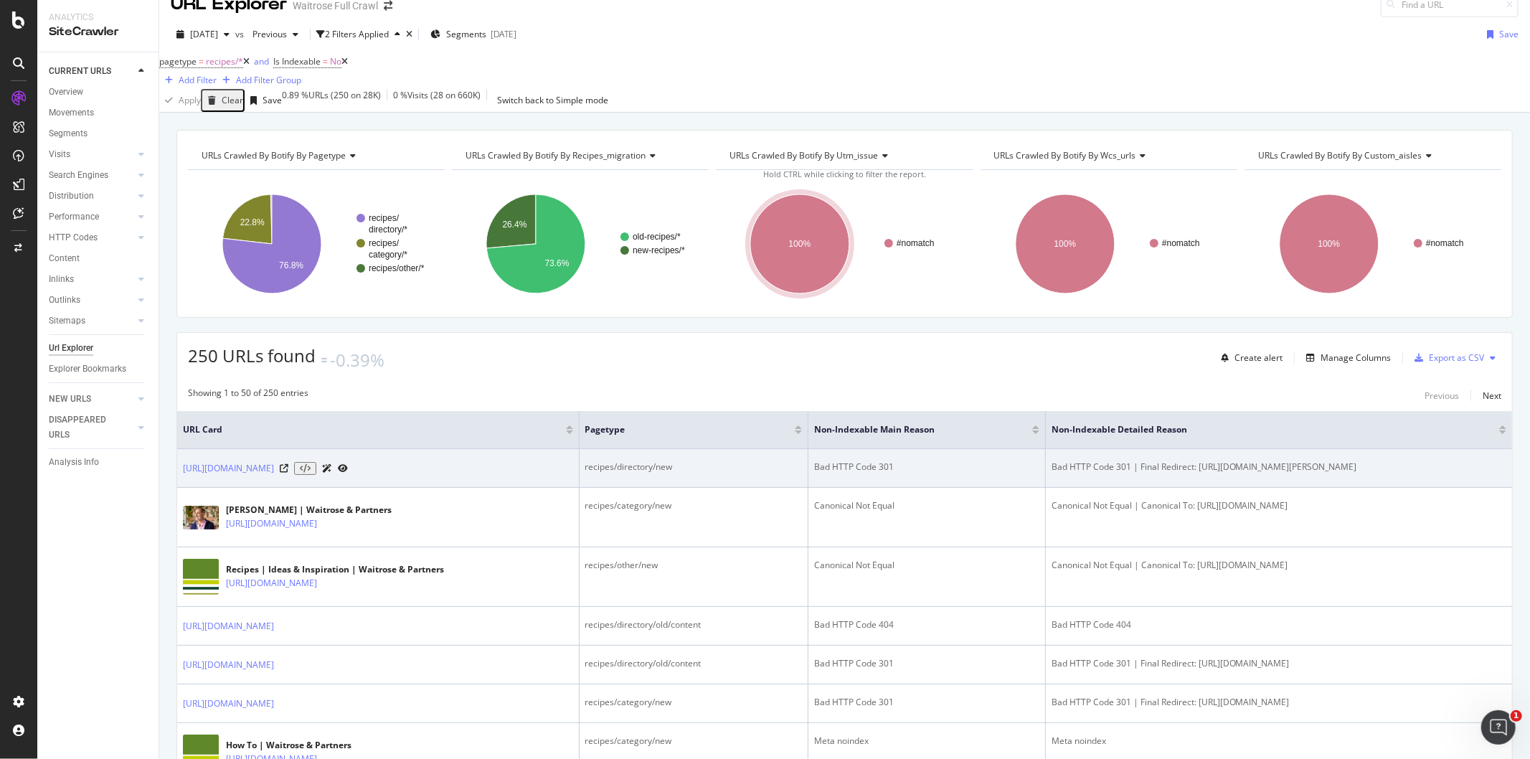
scroll to position [0, 0]
